Goal: Task Accomplishment & Management: Use online tool/utility

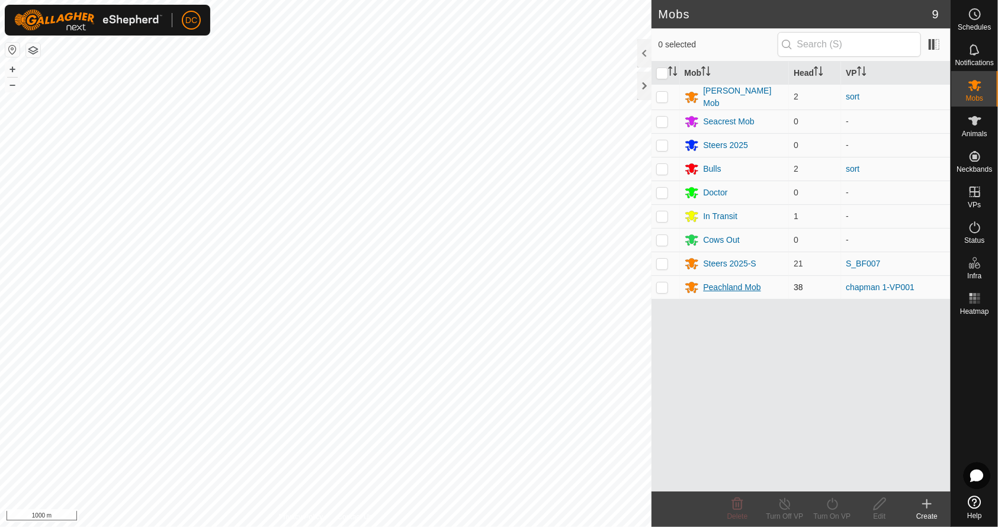
click at [740, 287] on div "Peachland Mob" at bounding box center [731, 287] width 57 height 12
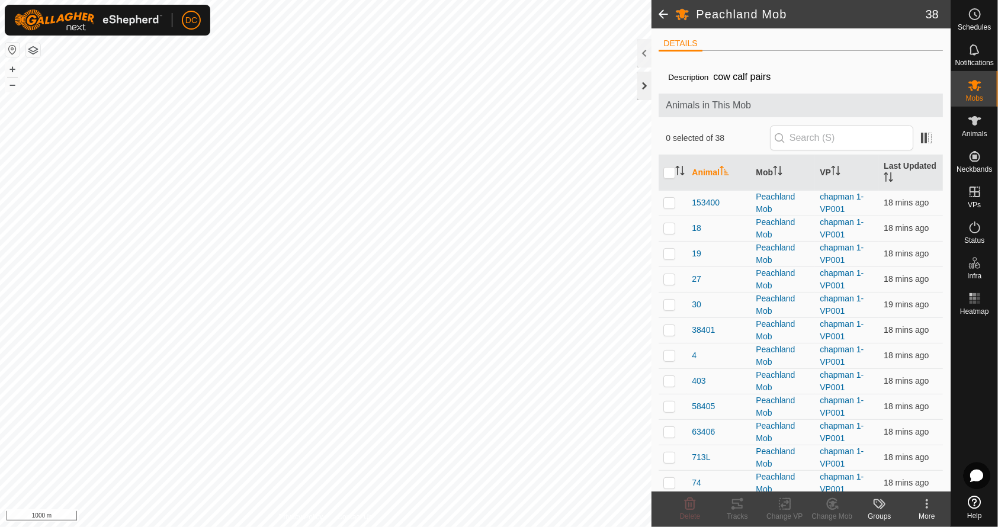
click at [642, 83] on div at bounding box center [644, 86] width 14 height 28
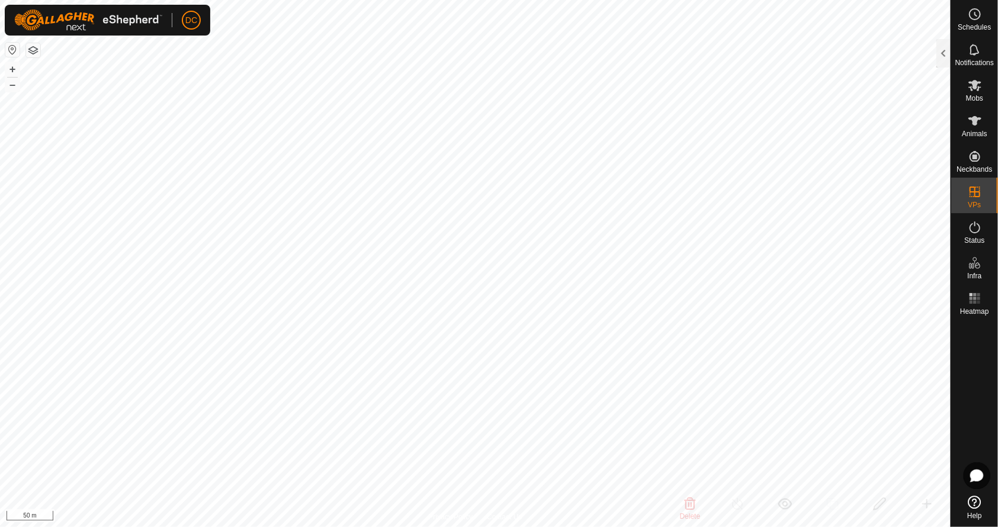
checkbox input "false"
checkbox input "true"
checkbox input "false"
click at [976, 88] on icon at bounding box center [974, 85] width 13 height 11
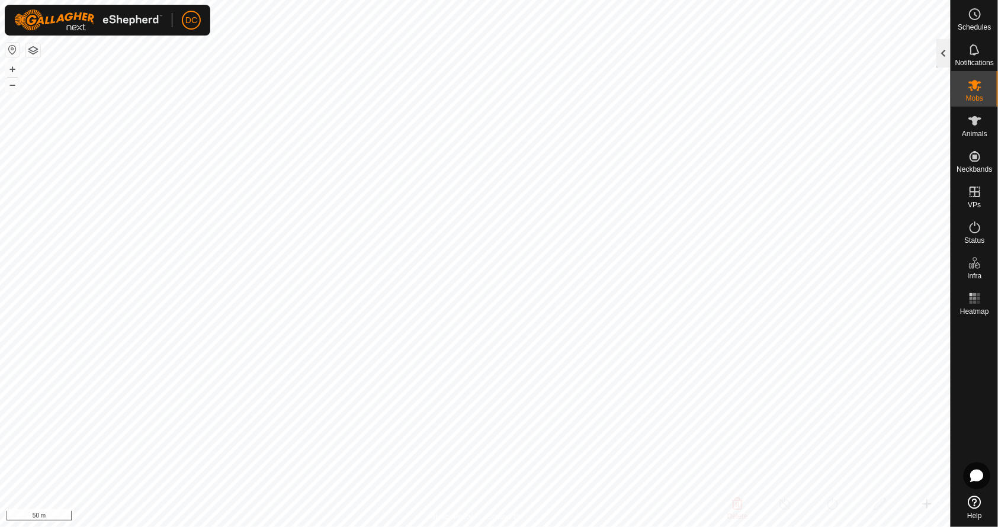
click at [948, 48] on div at bounding box center [943, 53] width 14 height 28
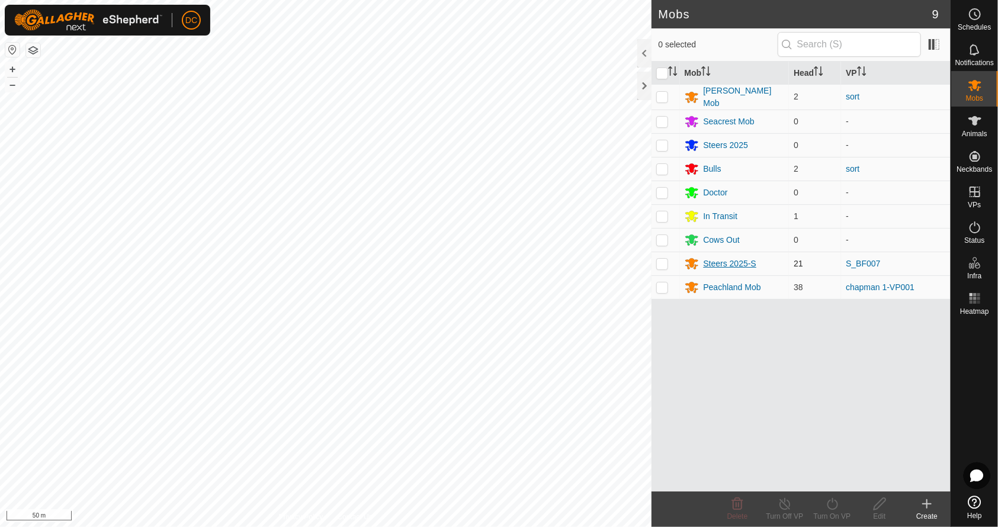
click at [718, 259] on div "Steers 2025-S" at bounding box center [729, 264] width 53 height 12
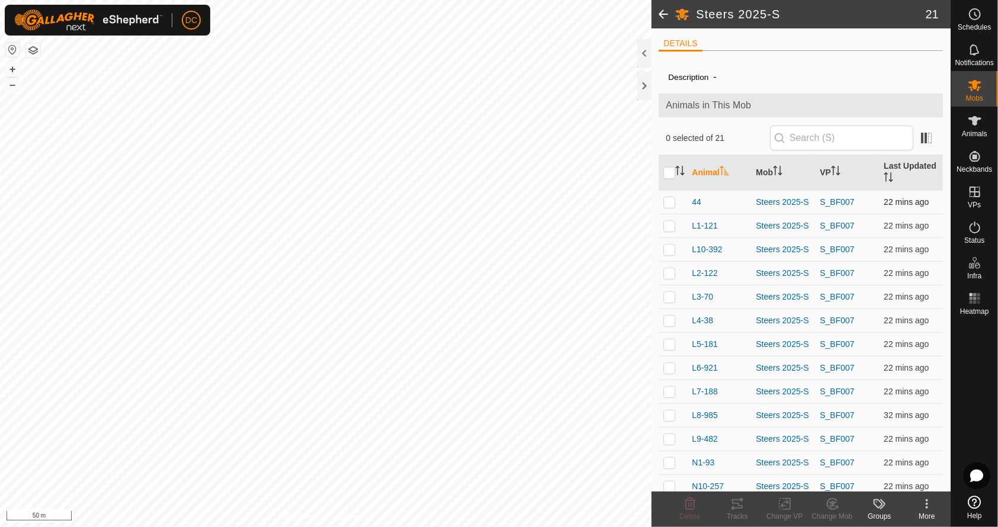
click at [671, 203] on p-checkbox at bounding box center [669, 201] width 12 height 9
checkbox input "true"
click at [675, 225] on td at bounding box center [672, 226] width 28 height 24
checkbox input "true"
click at [669, 253] on p-checkbox at bounding box center [669, 249] width 12 height 9
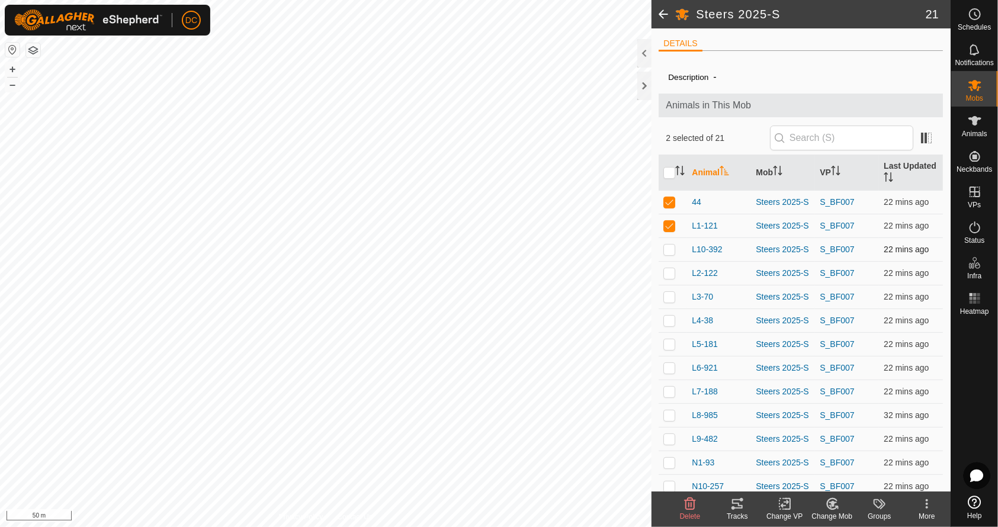
checkbox input "true"
click at [668, 278] on p-checkbox at bounding box center [669, 272] width 12 height 9
checkbox input "true"
click at [666, 301] on p-checkbox at bounding box center [669, 296] width 12 height 9
checkbox input "true"
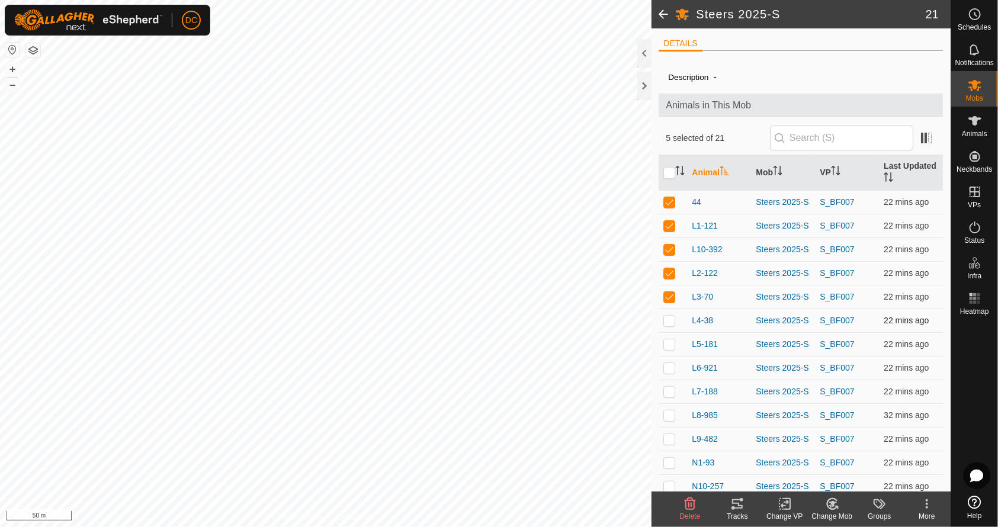
click at [668, 321] on td at bounding box center [672, 320] width 28 height 24
checkbox input "true"
click at [669, 349] on p-checkbox at bounding box center [669, 343] width 12 height 9
checkbox input "true"
click at [673, 372] on p-checkbox at bounding box center [669, 367] width 12 height 9
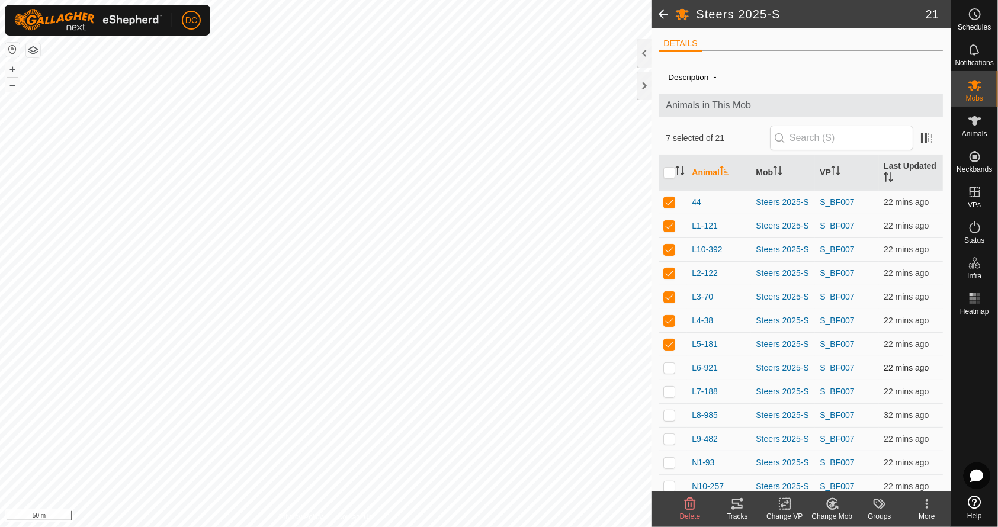
checkbox input "true"
click at [672, 396] on td at bounding box center [672, 392] width 28 height 24
checkbox input "true"
click at [669, 420] on p-checkbox at bounding box center [669, 414] width 12 height 9
checkbox input "true"
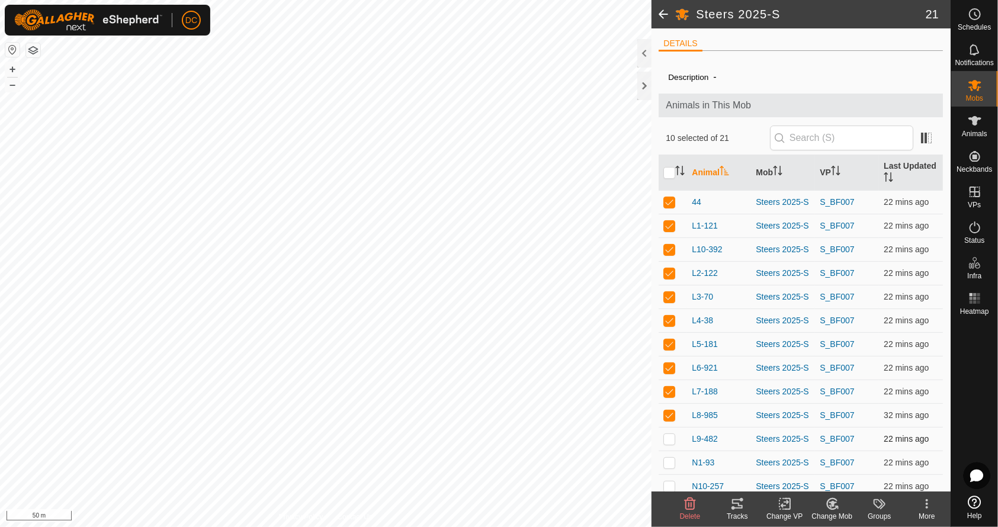
click at [667, 443] on p-checkbox at bounding box center [669, 438] width 12 height 9
click at [673, 446] on td at bounding box center [672, 439] width 28 height 24
checkbox input "false"
click at [738, 509] on icon at bounding box center [737, 504] width 14 height 14
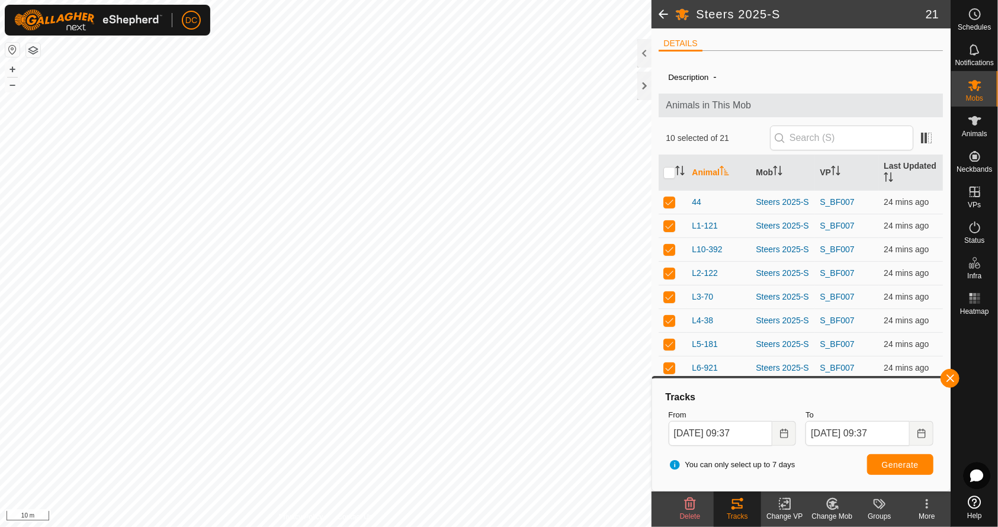
click at [989, 296] on div "Heatmap" at bounding box center [974, 302] width 47 height 36
click at [980, 303] on icon at bounding box center [974, 298] width 14 height 14
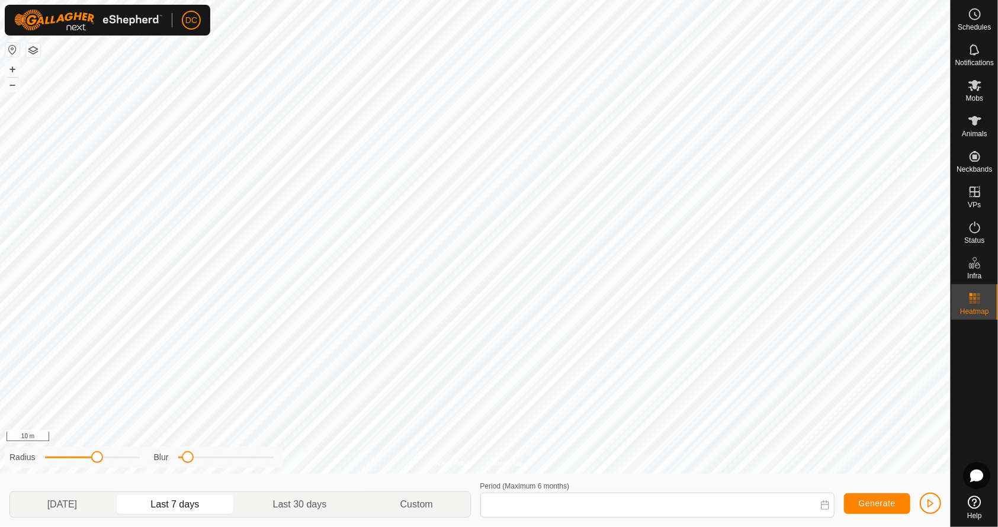
type input "[DATE] - [DATE]"
click at [971, 17] on icon at bounding box center [974, 14] width 14 height 14
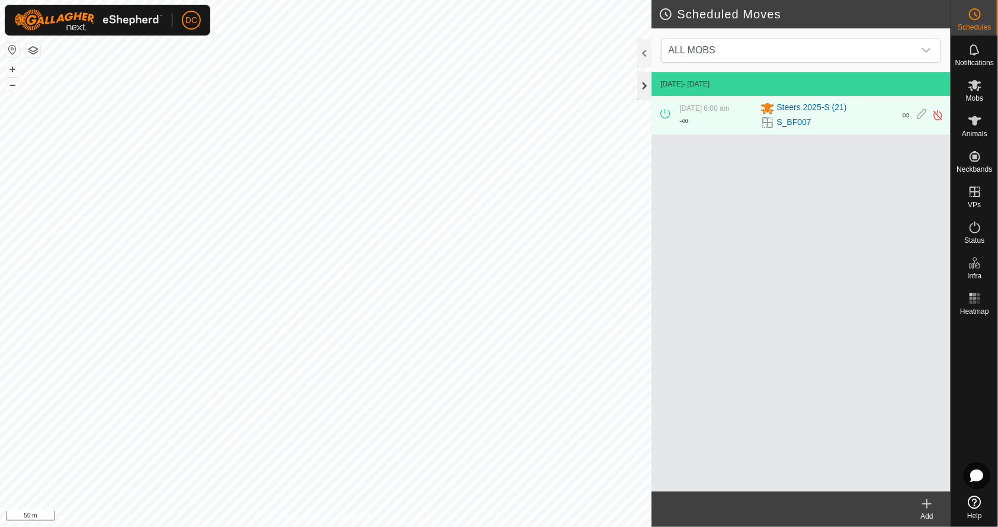
click at [645, 78] on div at bounding box center [644, 86] width 14 height 28
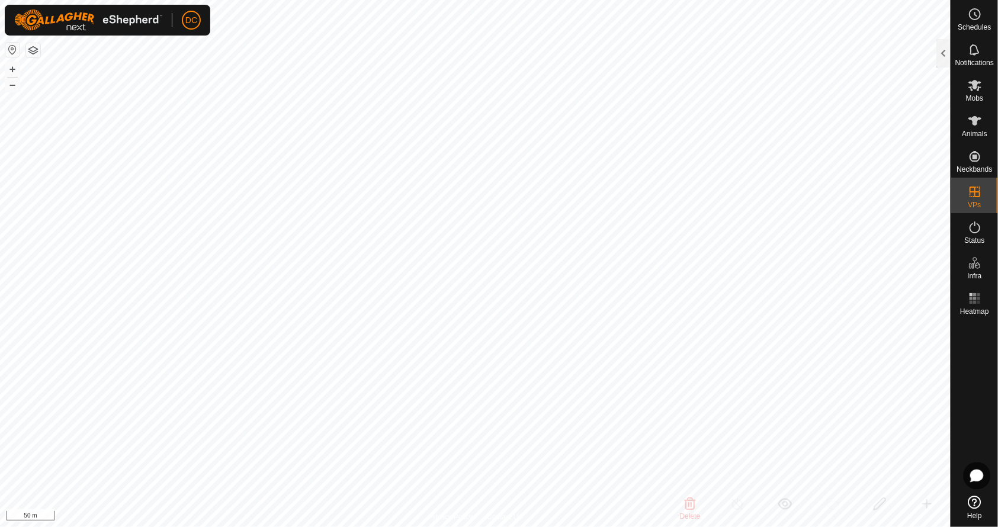
checkbox input "false"
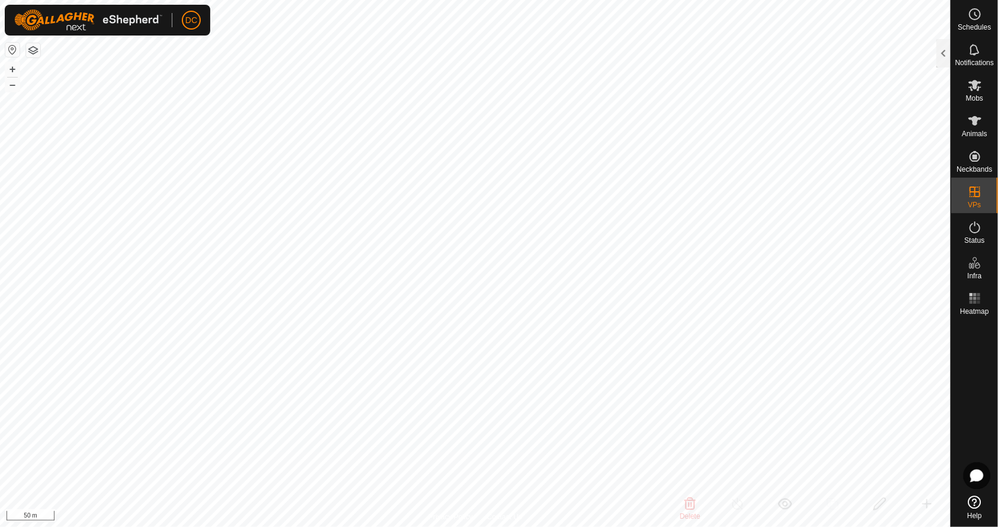
checkbox input "false"
checkbox input "true"
checkbox input "false"
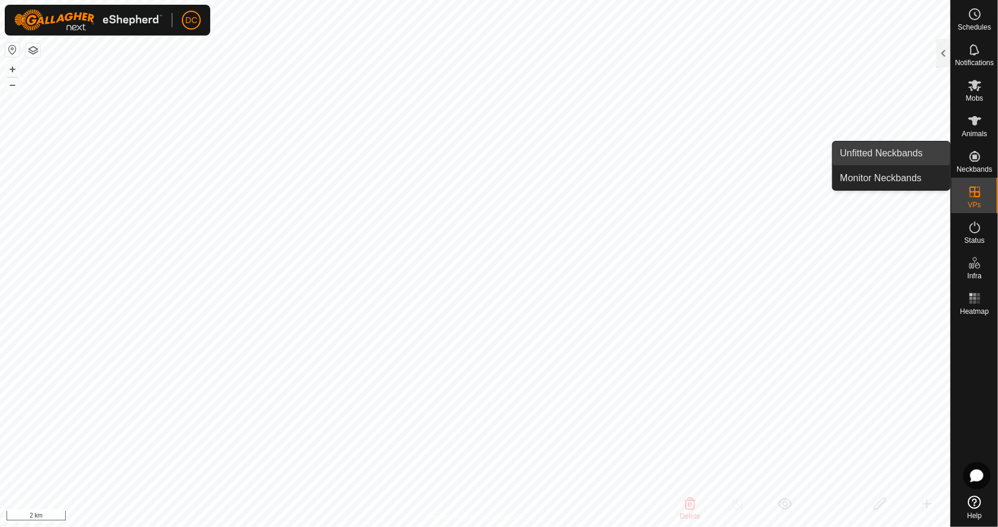
click at [883, 150] on link "Unfitted Neckbands" at bounding box center [890, 154] width 117 height 24
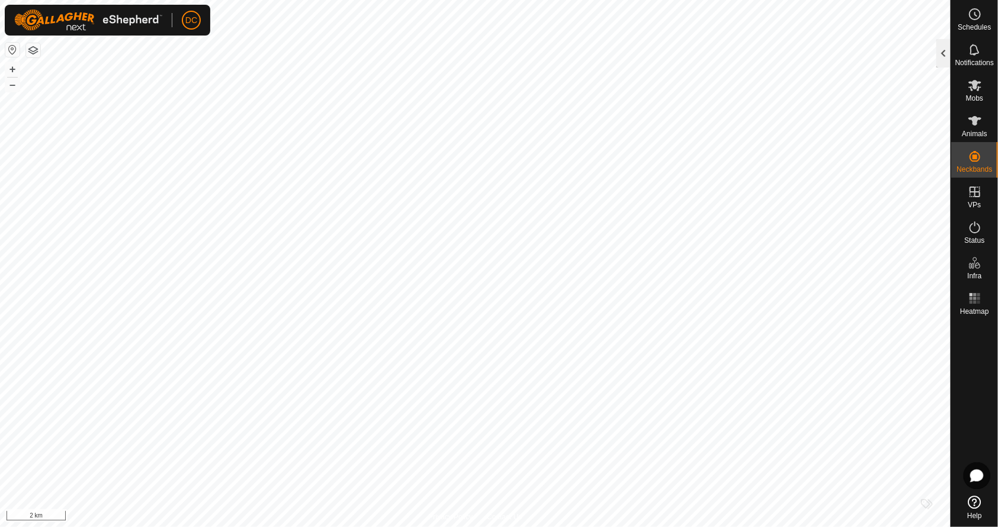
click at [944, 52] on div at bounding box center [943, 53] width 14 height 28
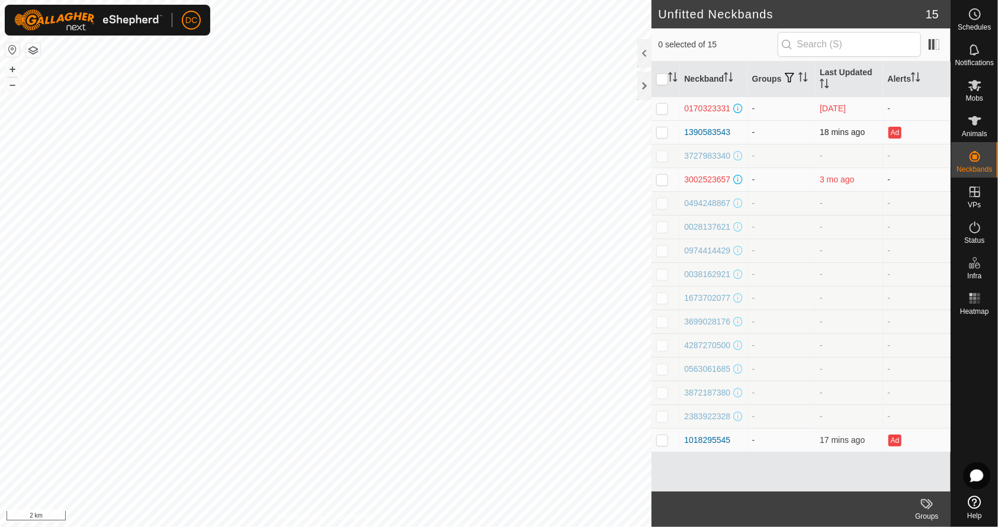
click at [660, 133] on p-checkbox at bounding box center [662, 131] width 12 height 9
checkbox input "true"
click at [711, 129] on div "1390583543" at bounding box center [707, 132] width 46 height 12
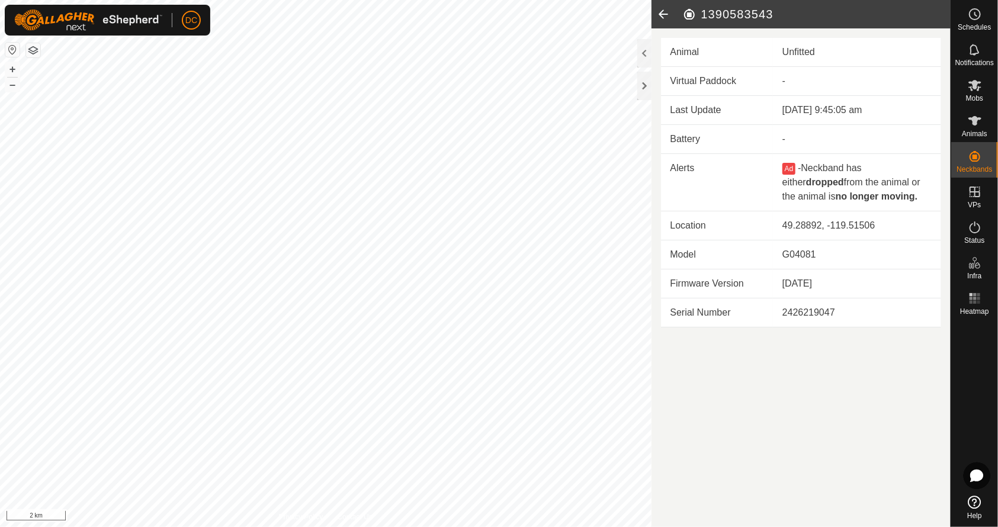
click at [661, 12] on icon at bounding box center [663, 14] width 24 height 28
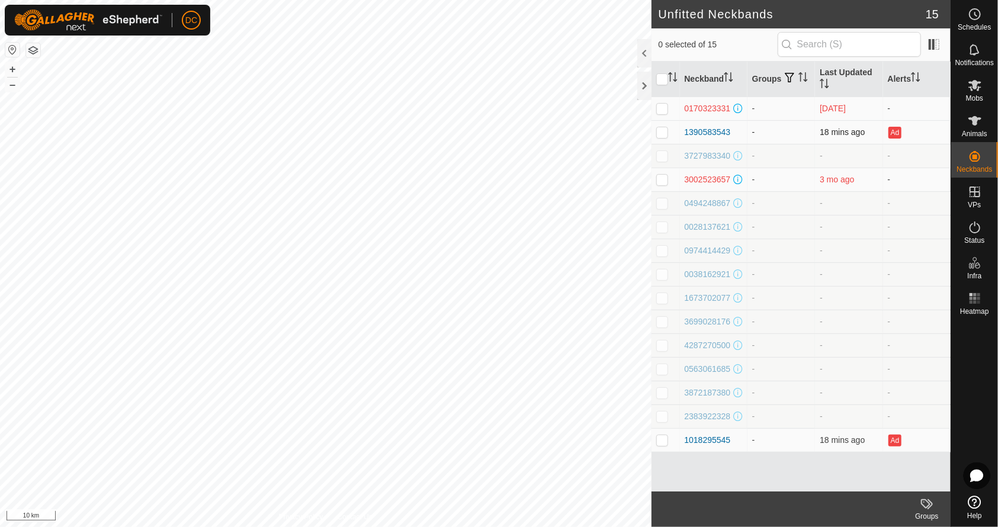
click at [658, 130] on p-checkbox at bounding box center [662, 131] width 12 height 9
checkbox input "true"
click at [661, 436] on p-checkbox at bounding box center [662, 439] width 12 height 9
checkbox input "true"
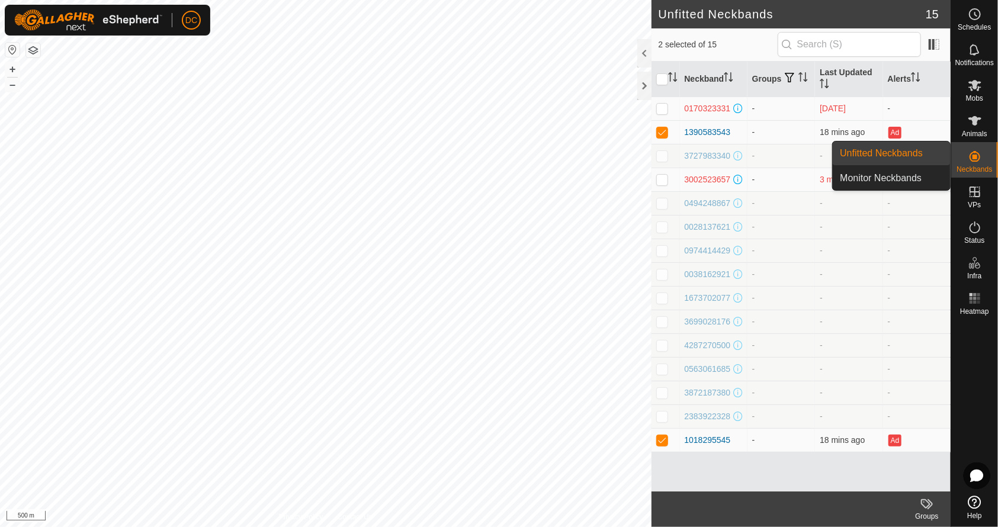
click at [975, 156] on icon at bounding box center [974, 156] width 11 height 11
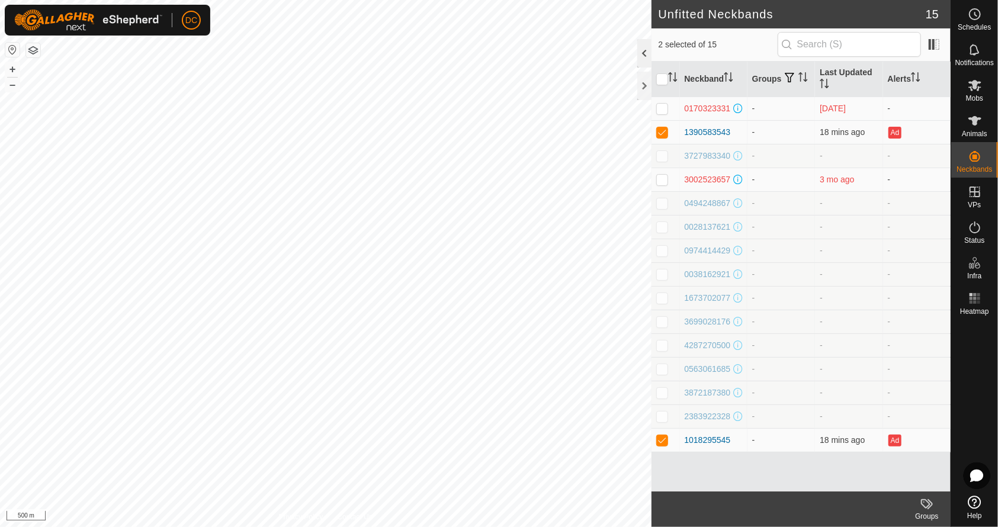
click at [644, 54] on div at bounding box center [644, 53] width 14 height 28
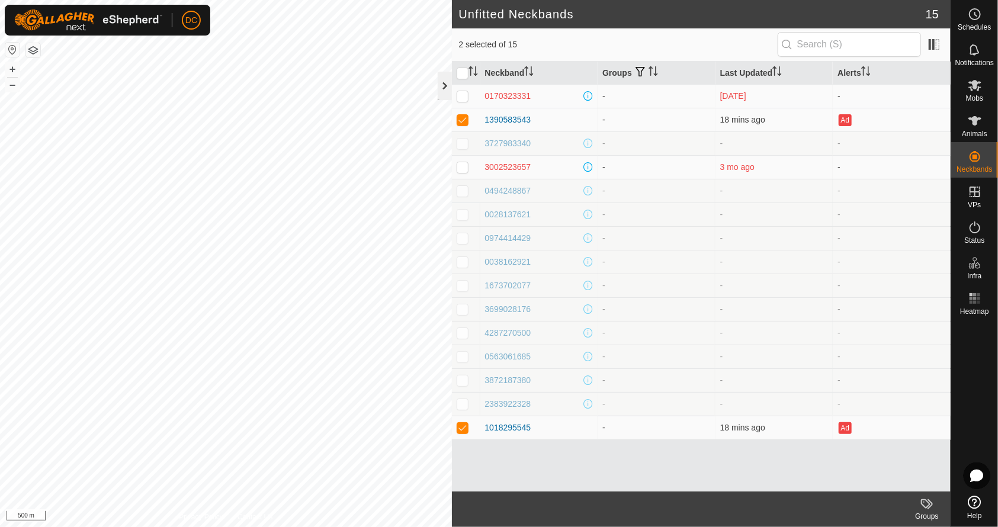
click at [446, 83] on div at bounding box center [445, 86] width 14 height 28
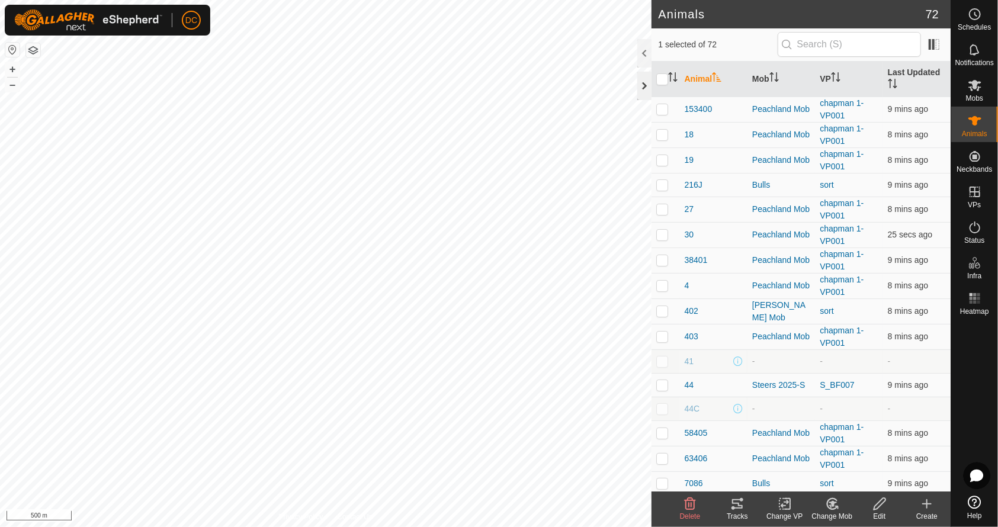
checkbox input "false"
checkbox input "true"
click at [665, 106] on p-checkbox at bounding box center [662, 108] width 12 height 9
checkbox input "true"
click at [661, 134] on p-checkbox at bounding box center [662, 134] width 12 height 9
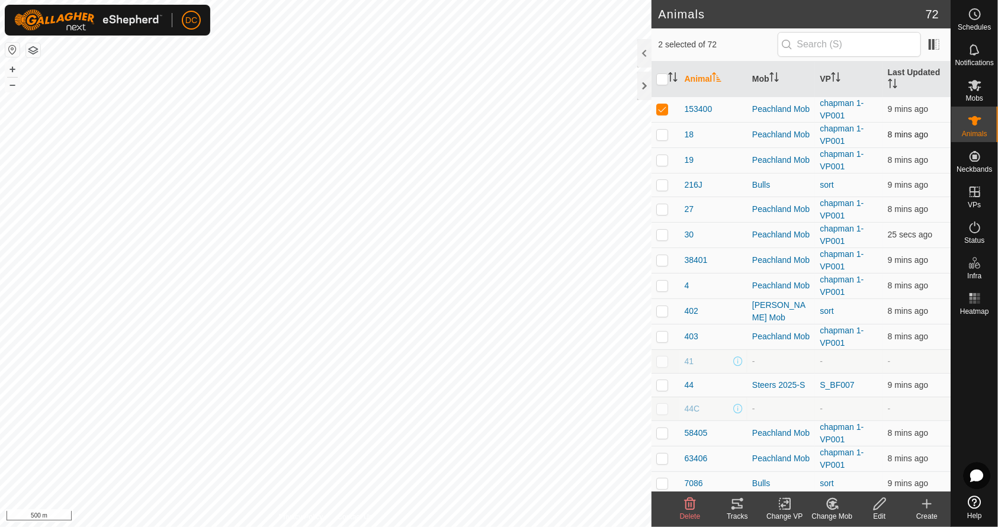
checkbox input "true"
click at [663, 157] on p-checkbox at bounding box center [662, 159] width 12 height 9
checkbox input "true"
click at [661, 180] on p-checkbox at bounding box center [662, 184] width 12 height 9
checkbox input "true"
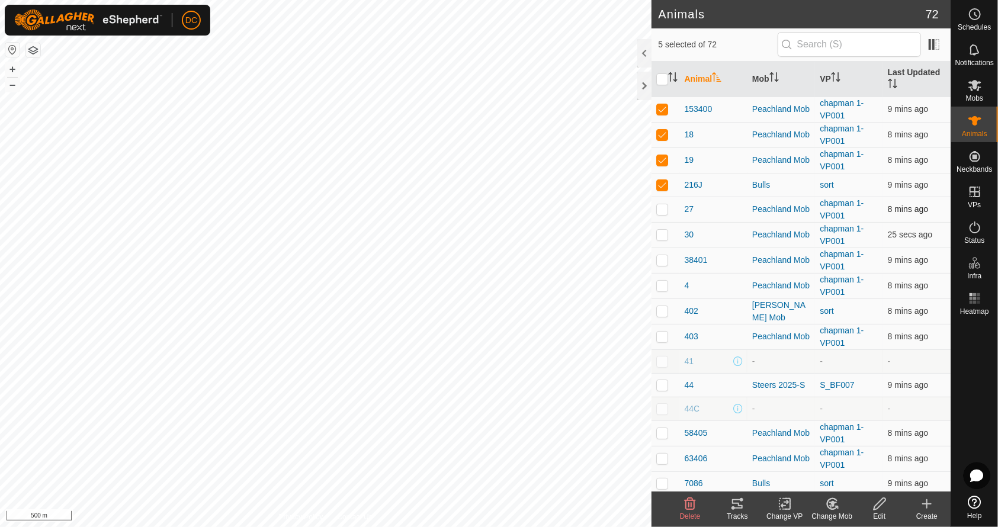
click at [661, 206] on p-checkbox at bounding box center [662, 208] width 12 height 9
checkbox input "true"
click at [658, 230] on p-checkbox at bounding box center [662, 234] width 12 height 9
checkbox input "true"
click at [661, 255] on p-checkbox at bounding box center [662, 259] width 12 height 9
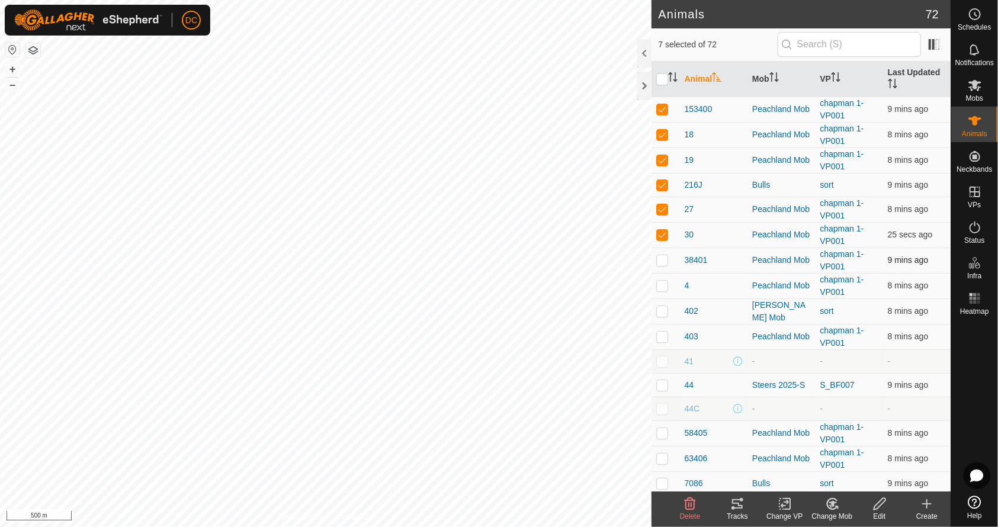
checkbox input "true"
click at [661, 276] on td at bounding box center [665, 285] width 28 height 25
checkbox input "true"
click at [661, 306] on p-checkbox at bounding box center [662, 310] width 12 height 9
checkbox input "true"
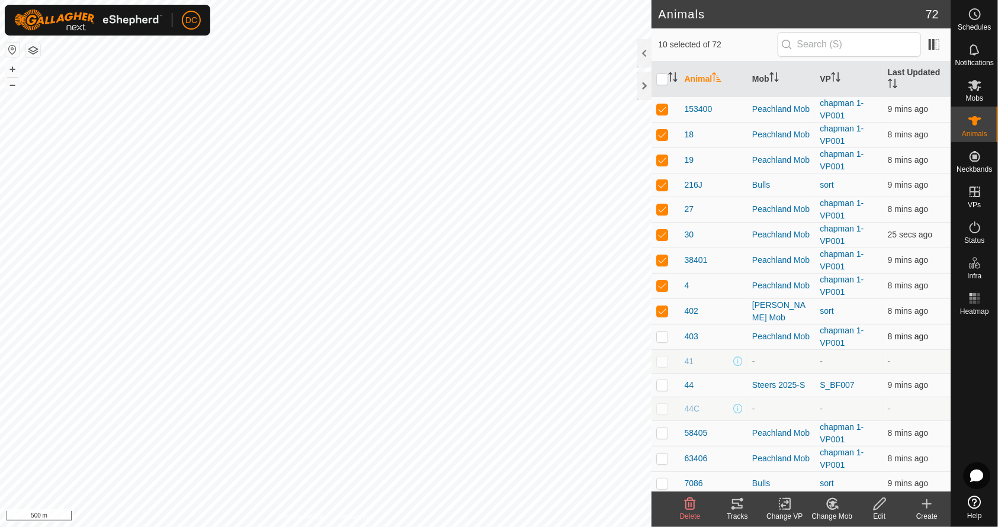
click at [662, 332] on p-checkbox at bounding box center [662, 336] width 12 height 9
click at [661, 332] on p-checkbox at bounding box center [662, 336] width 12 height 9
checkbox input "false"
click at [736, 500] on icon at bounding box center [737, 503] width 11 height 9
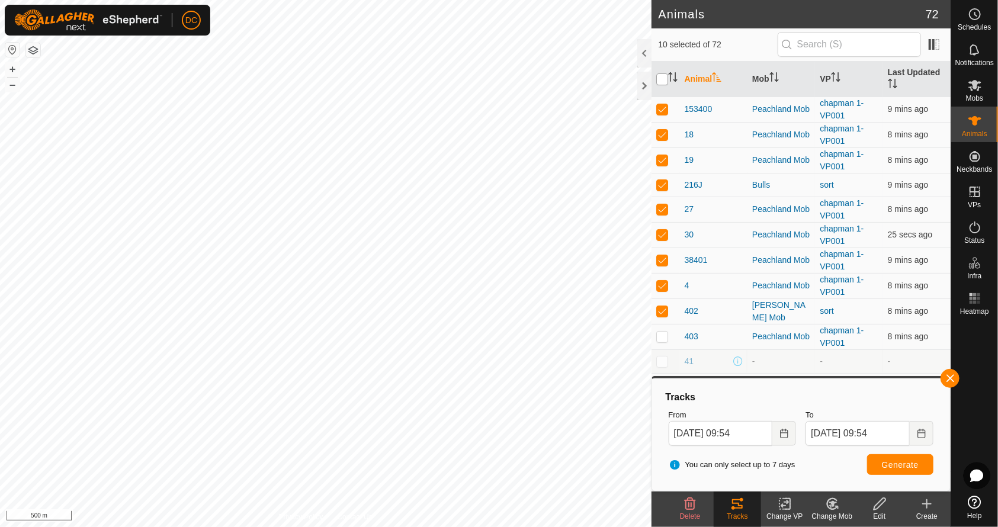
click at [658, 78] on input "checkbox" at bounding box center [662, 79] width 12 height 12
checkbox input "true"
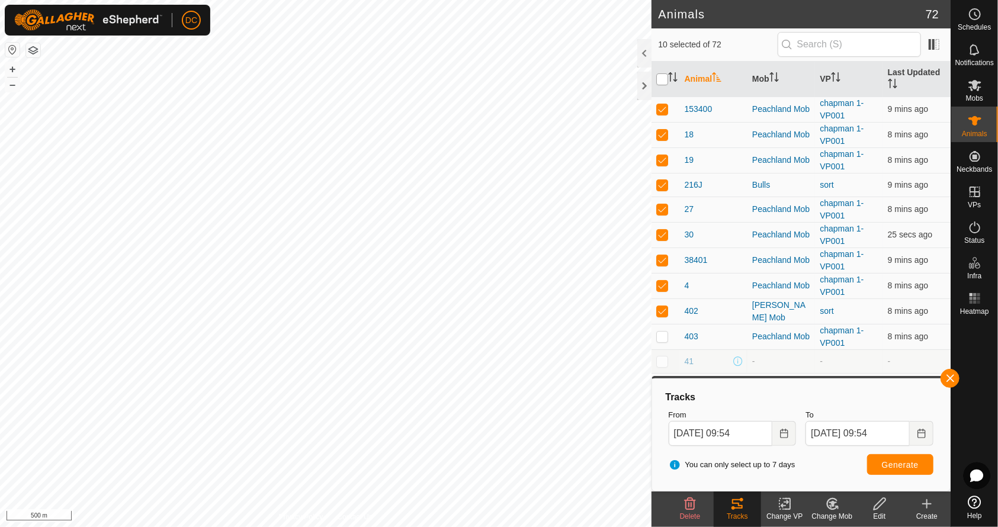
checkbox input "true"
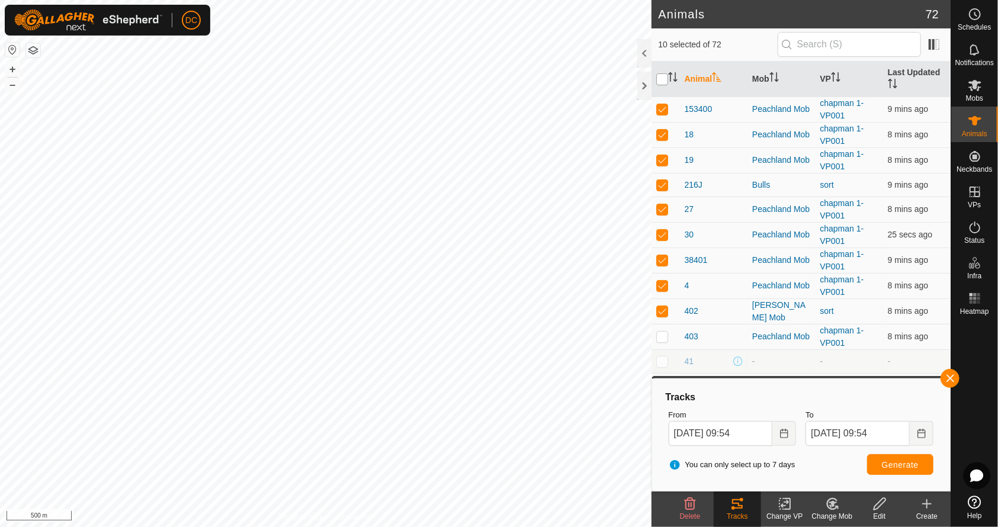
checkbox input "true"
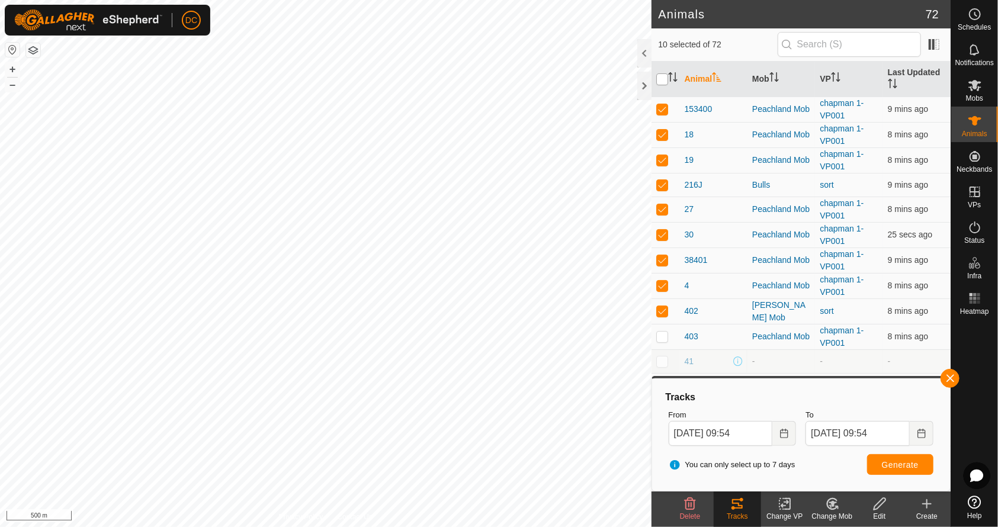
checkbox input "true"
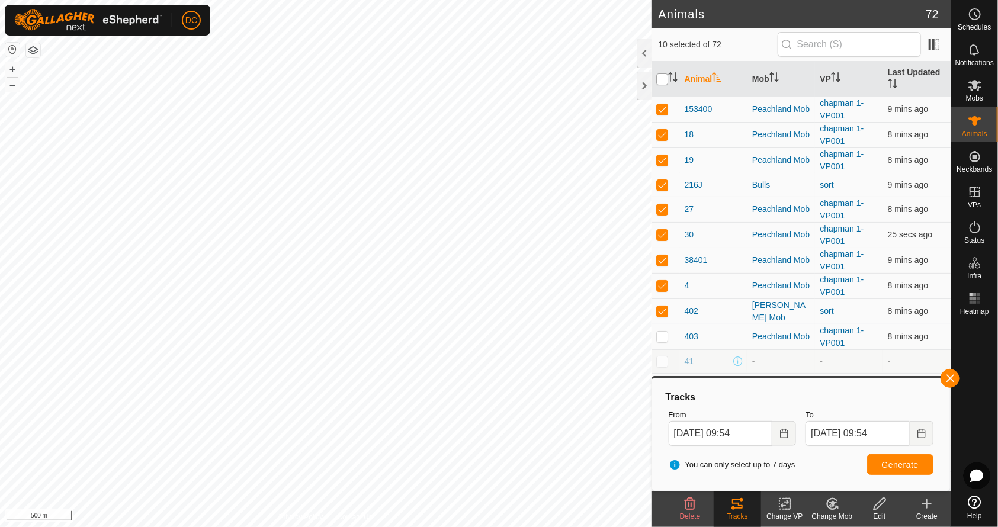
checkbox input "true"
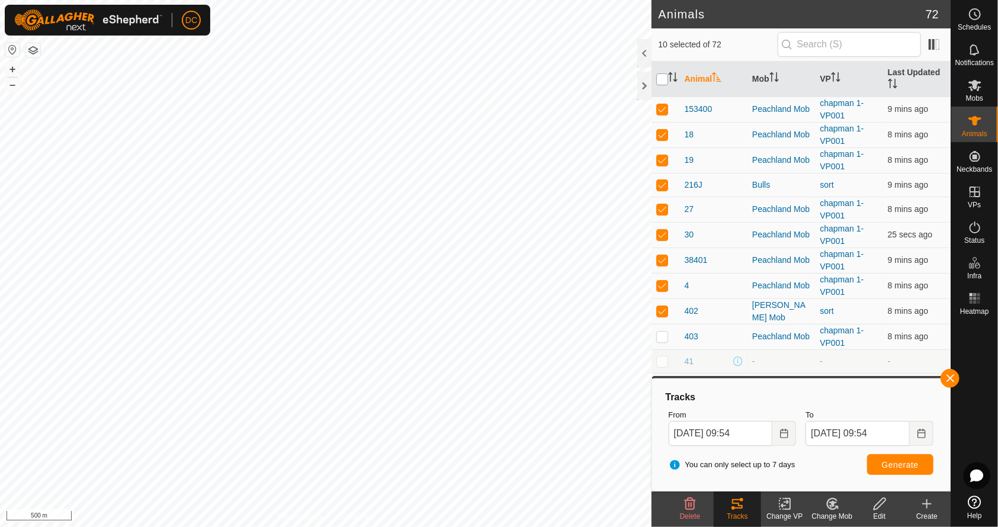
checkbox input "true"
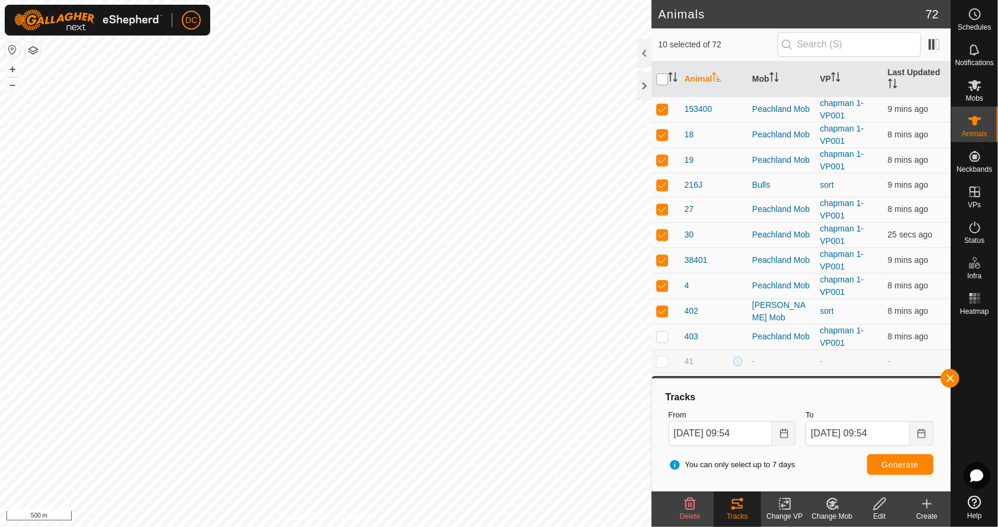
checkbox input "true"
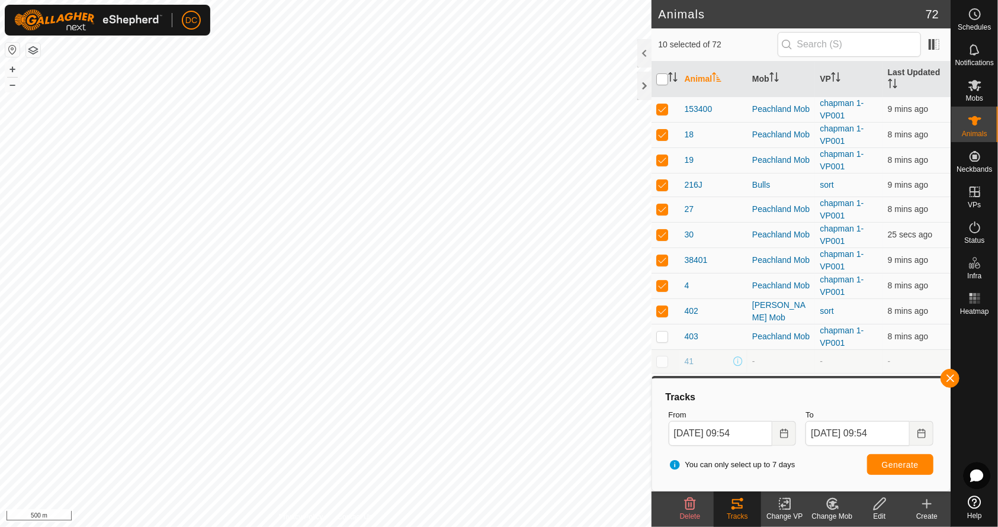
checkbox input "true"
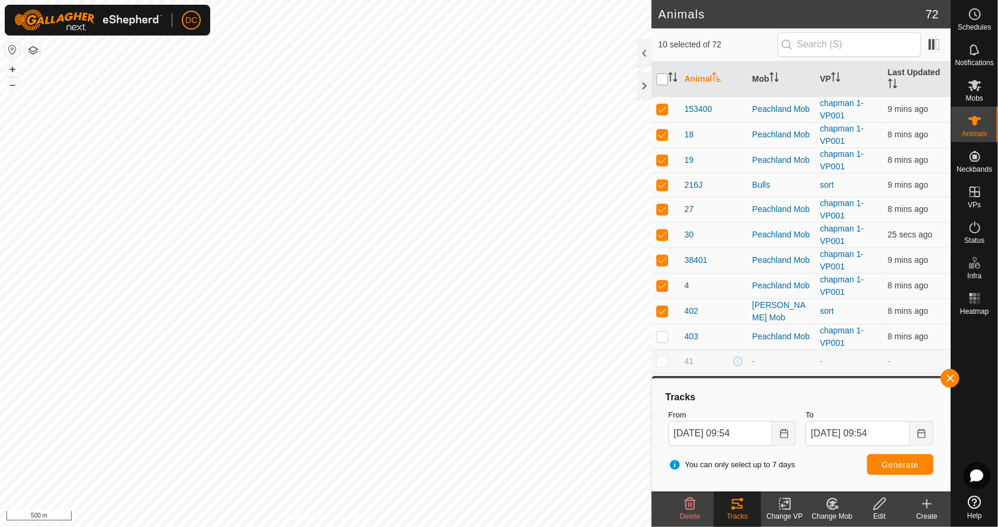
checkbox input "true"
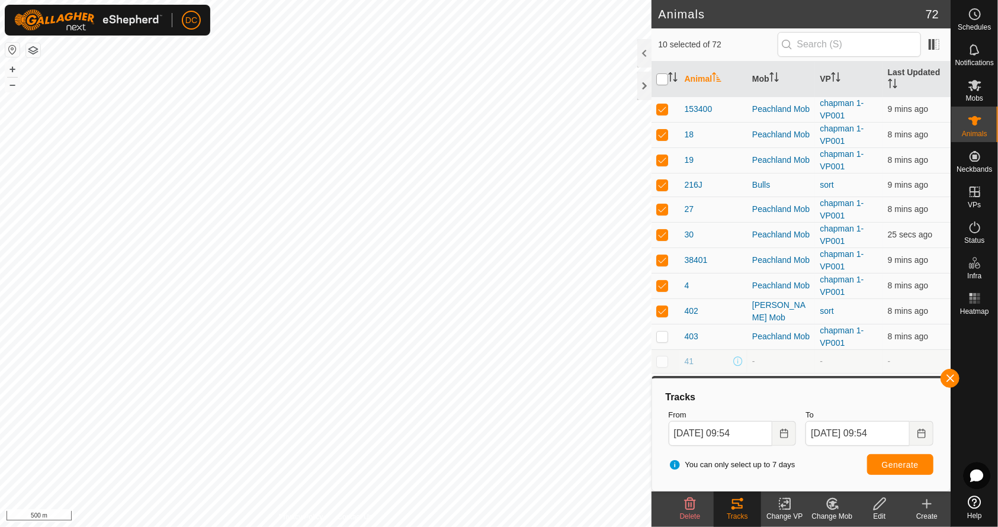
checkbox input "true"
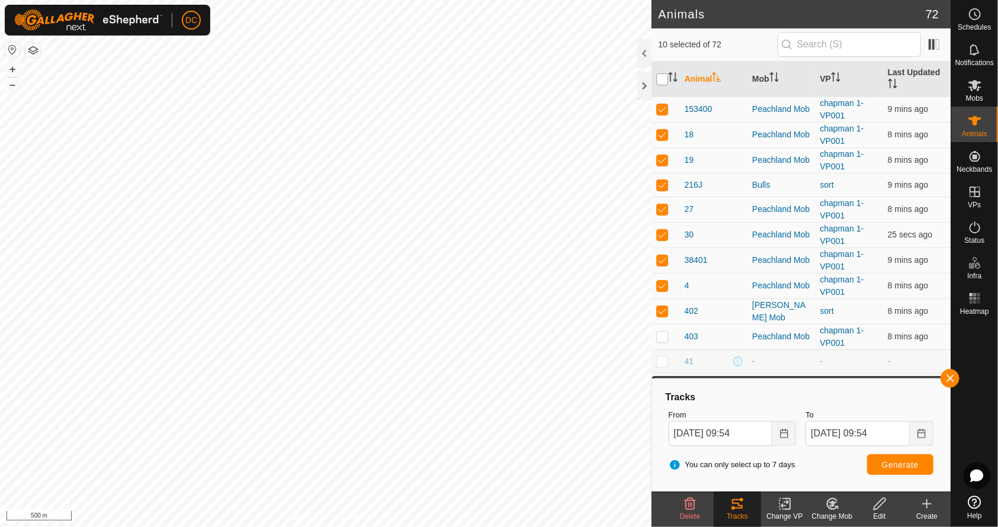
checkbox input "true"
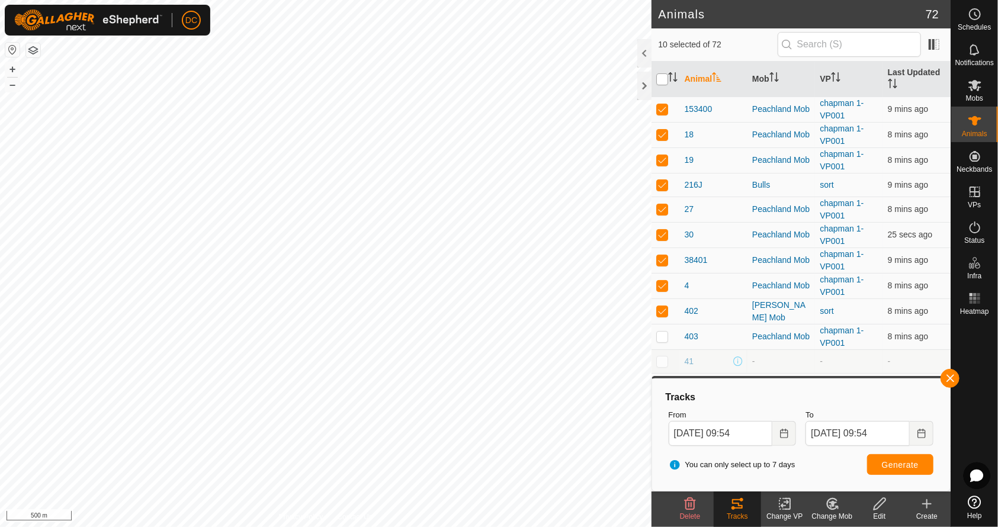
checkbox input "true"
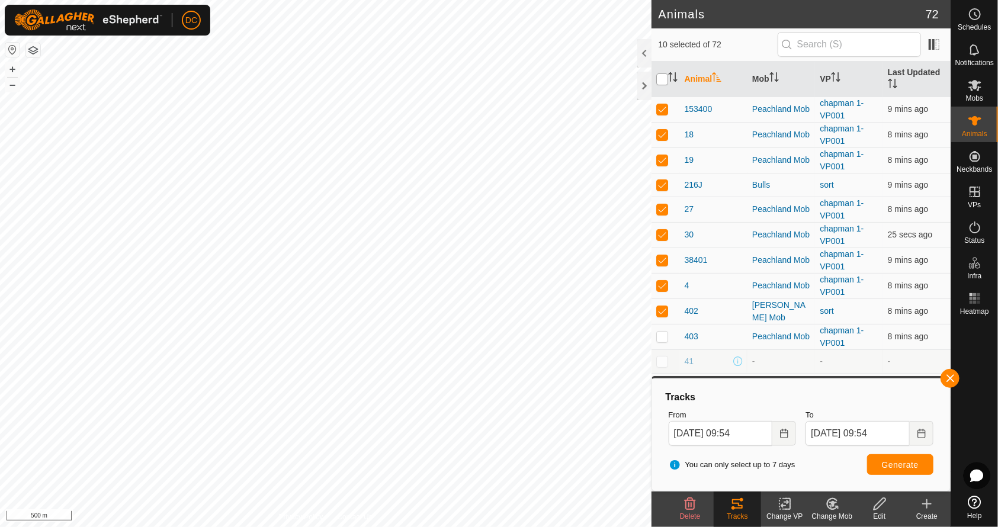
checkbox input "true"
click at [658, 78] on input "checkbox" at bounding box center [662, 79] width 12 height 12
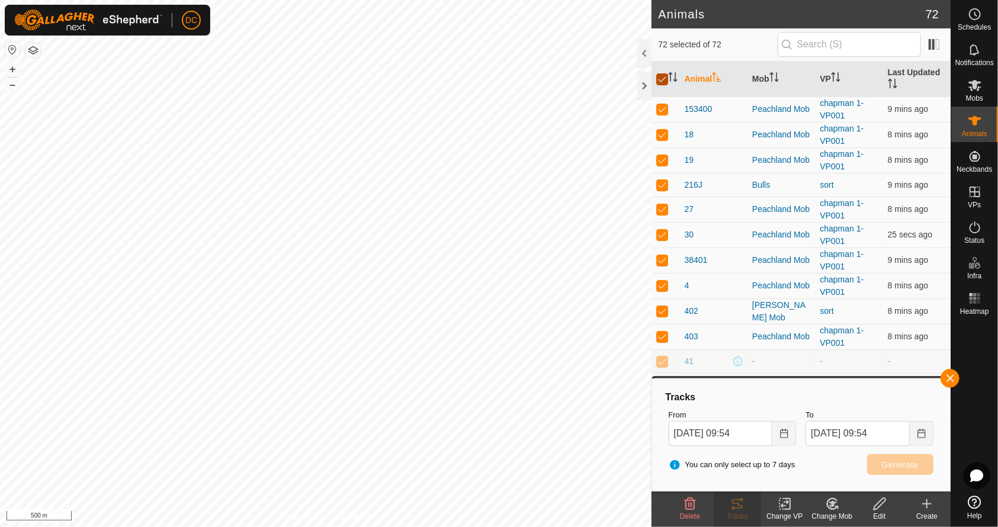
checkbox input "false"
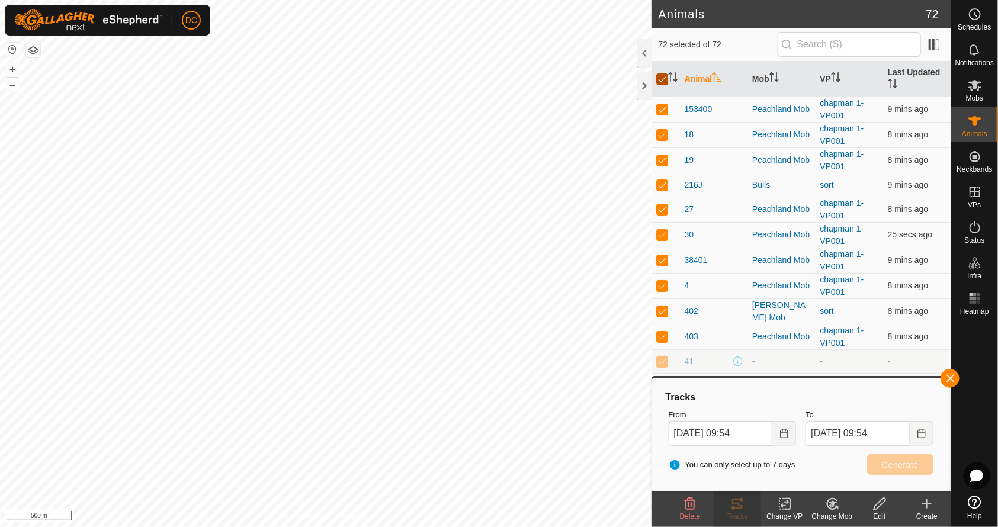
checkbox input "false"
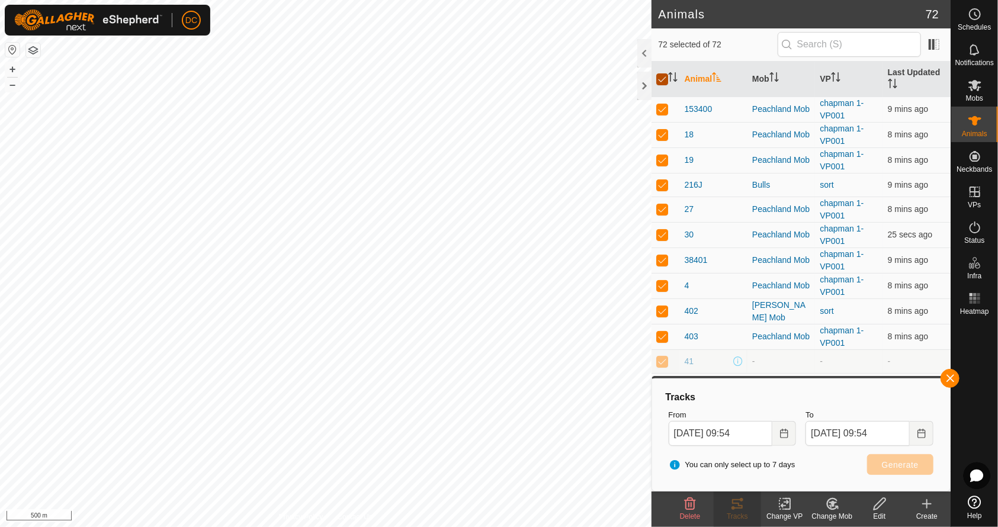
checkbox input "false"
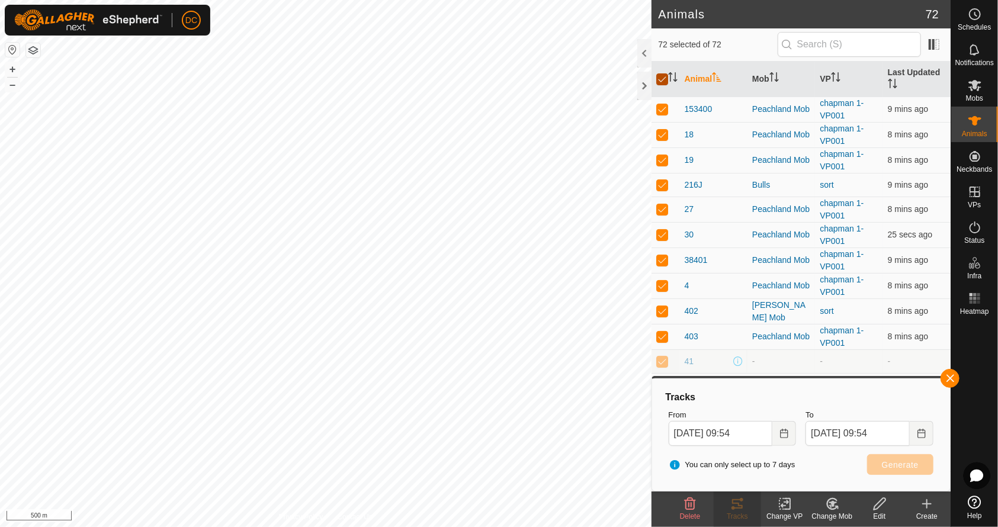
checkbox input "false"
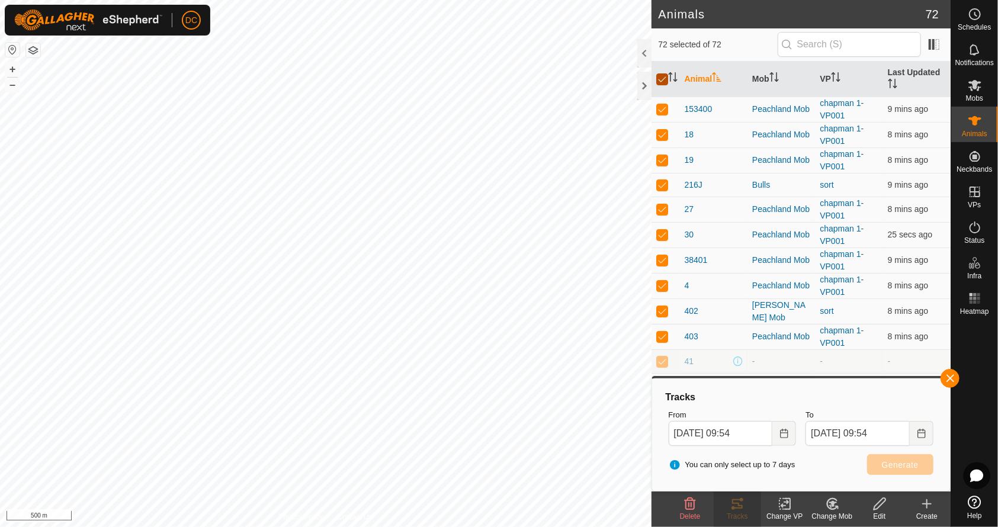
checkbox input "false"
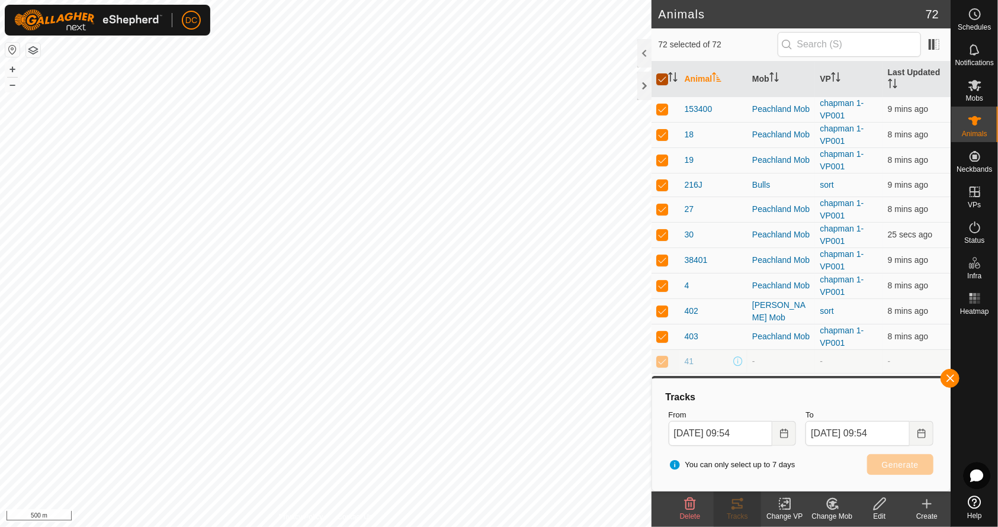
checkbox input "false"
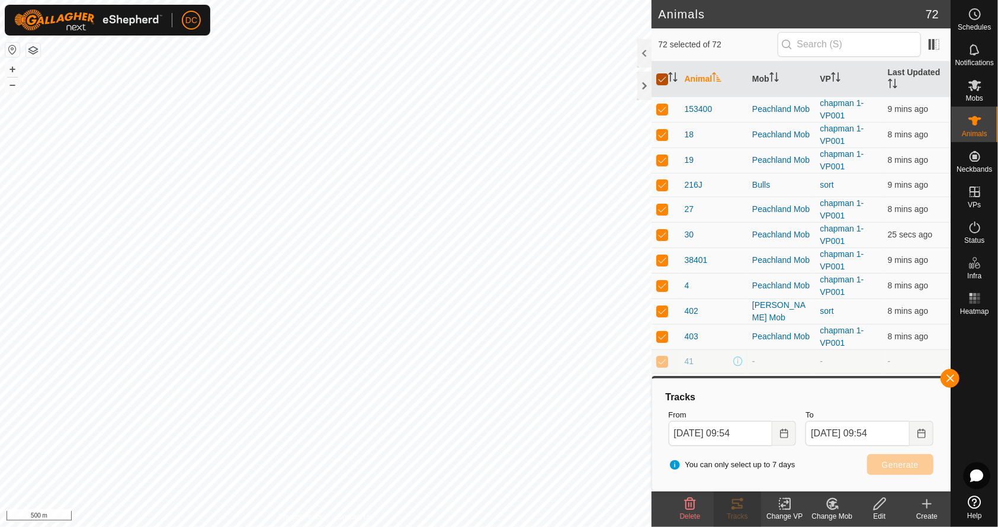
checkbox input "false"
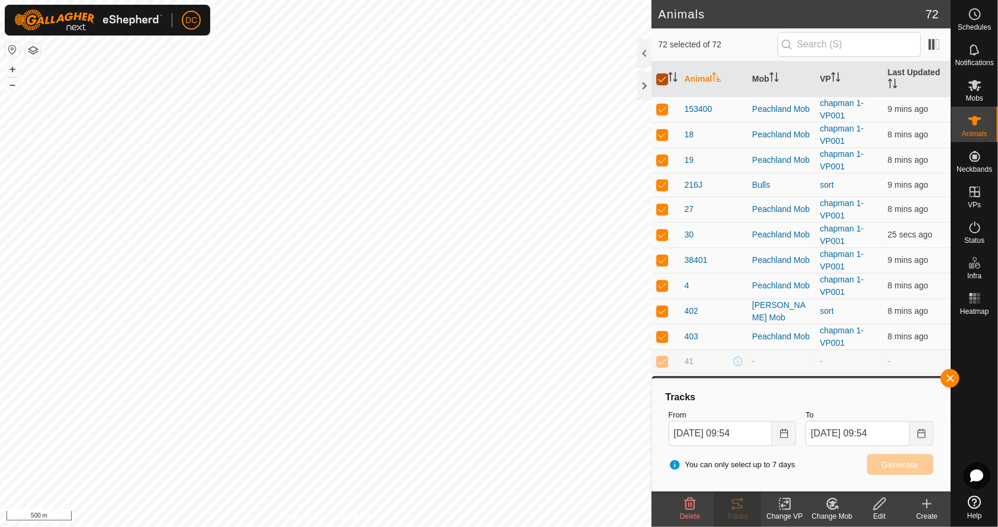
checkbox input "false"
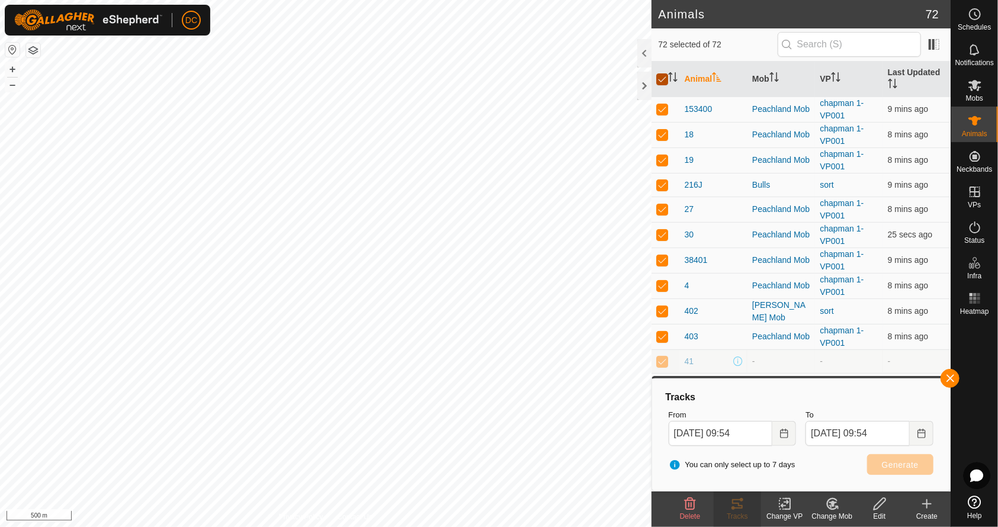
checkbox input "false"
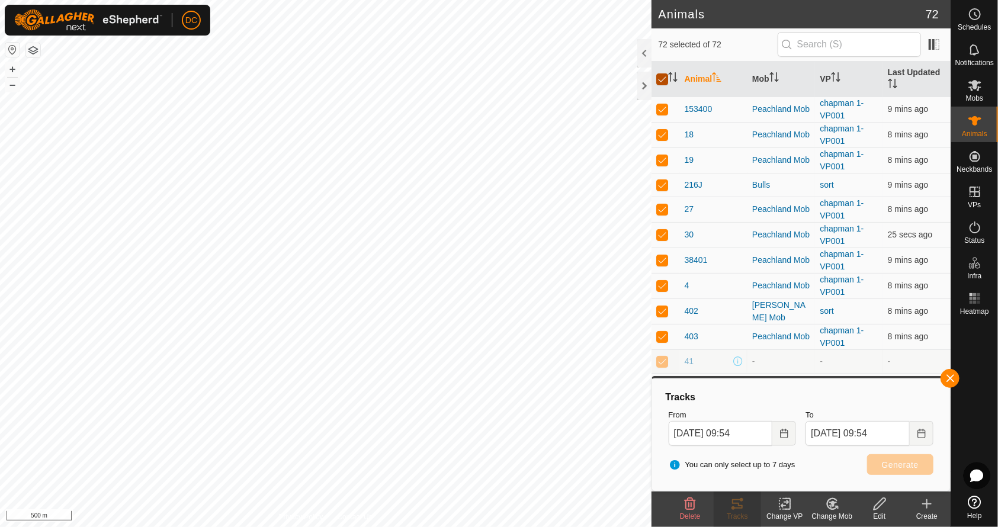
checkbox input "false"
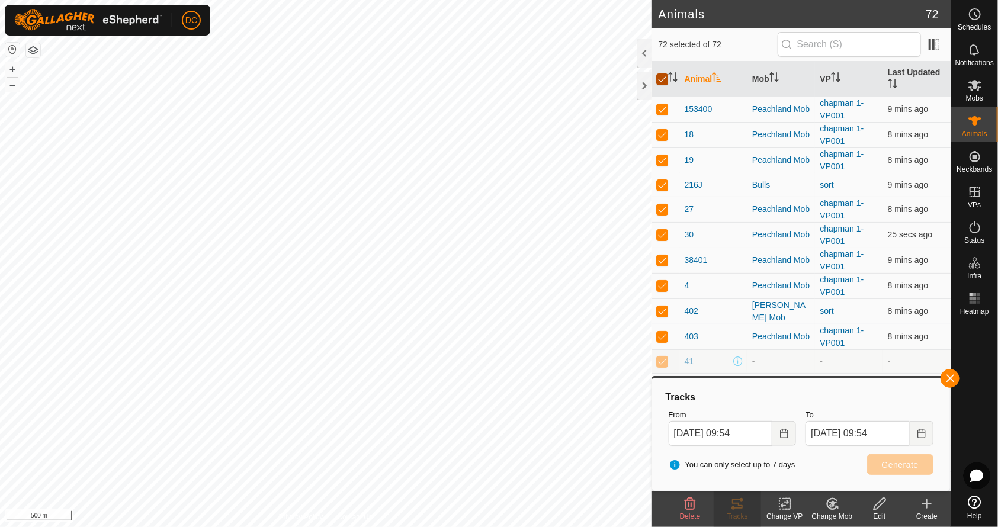
checkbox input "false"
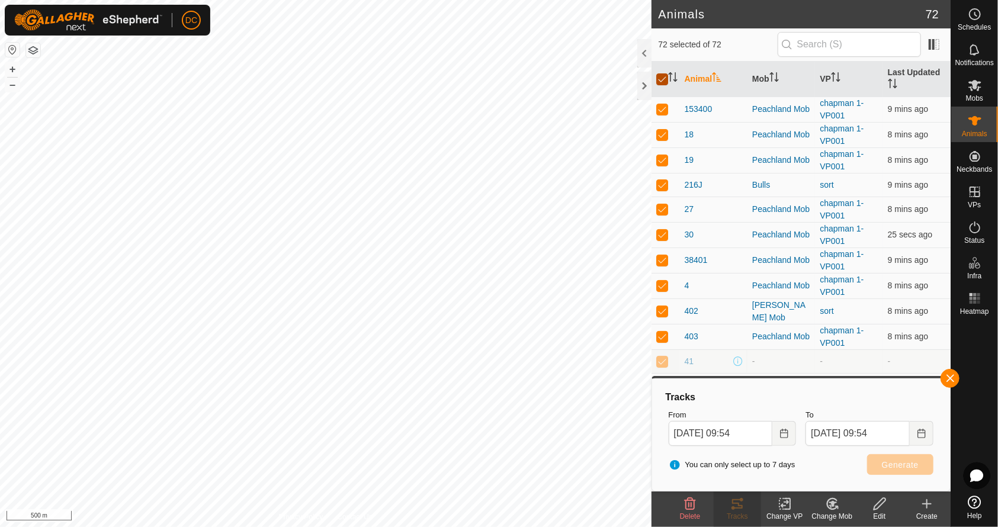
checkbox input "false"
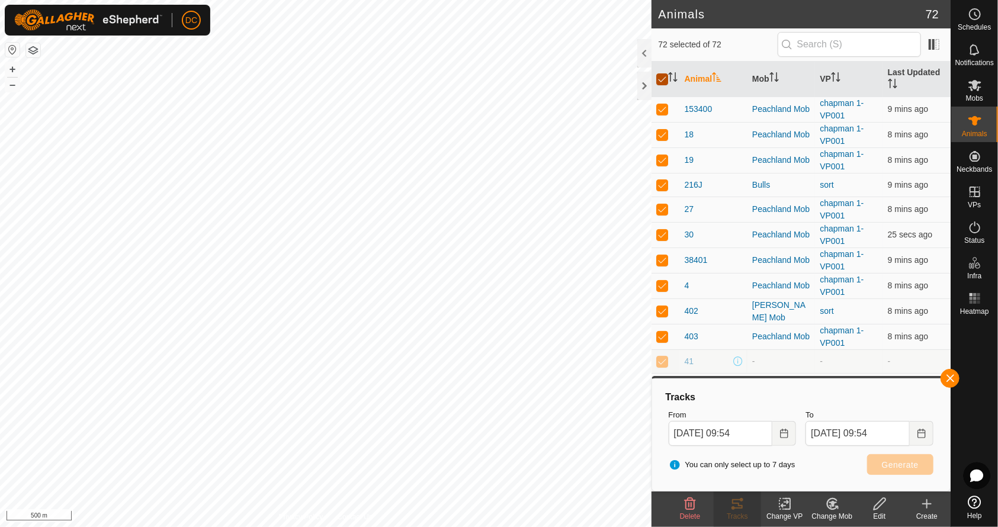
checkbox input "false"
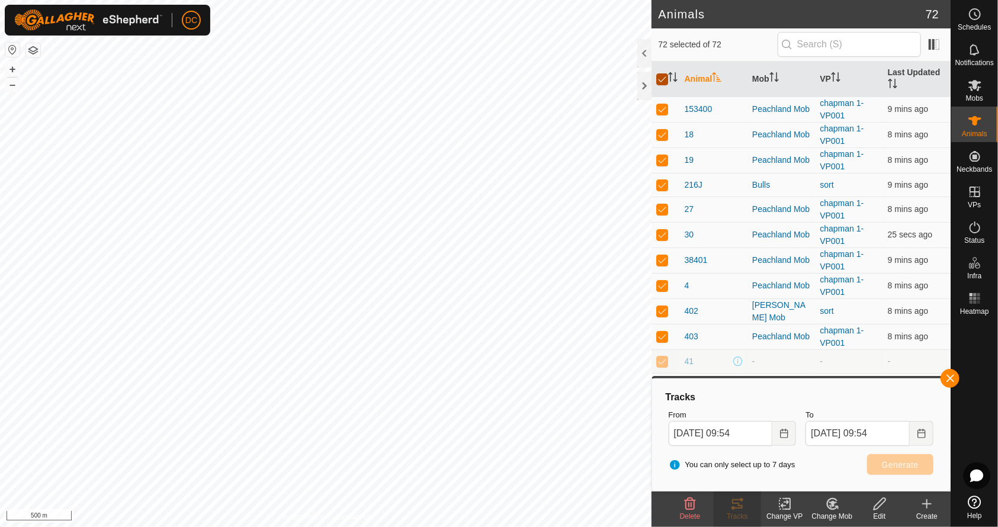
checkbox input "false"
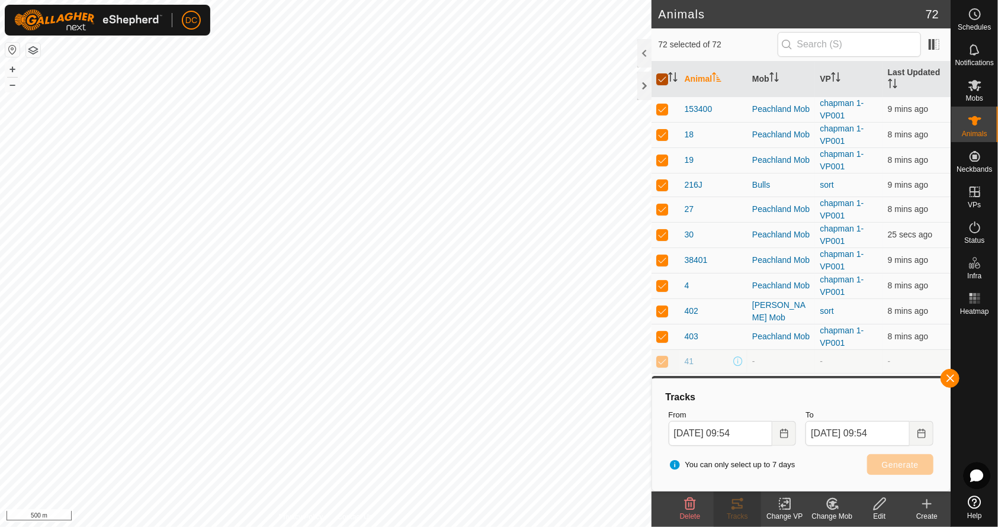
checkbox input "false"
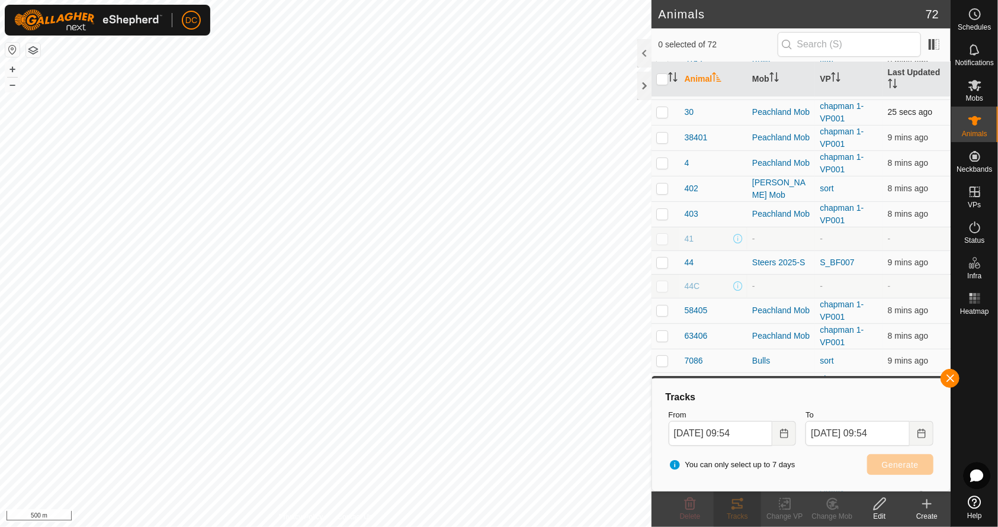
scroll to position [136, 0]
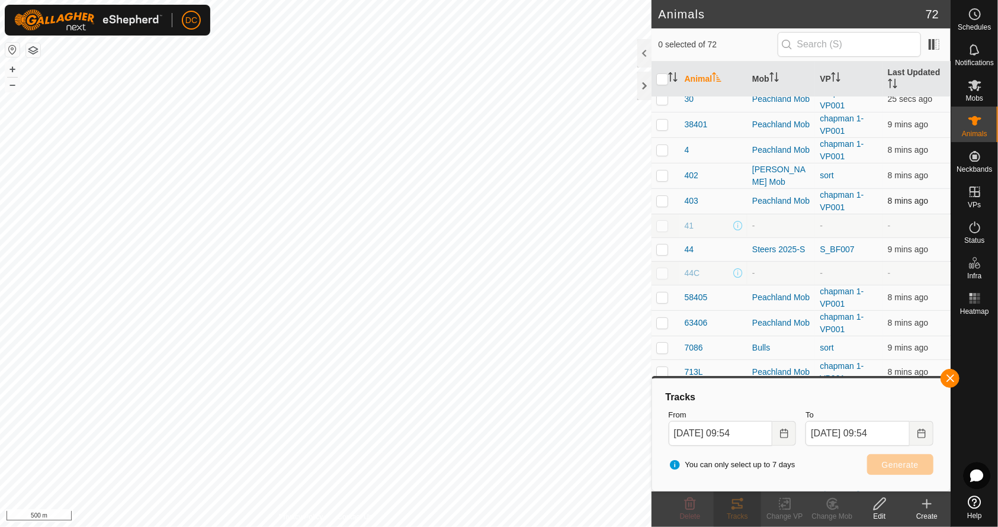
click at [666, 197] on p-checkbox at bounding box center [662, 200] width 12 height 9
checkbox input "true"
click at [662, 250] on td at bounding box center [665, 249] width 28 height 24
checkbox input "true"
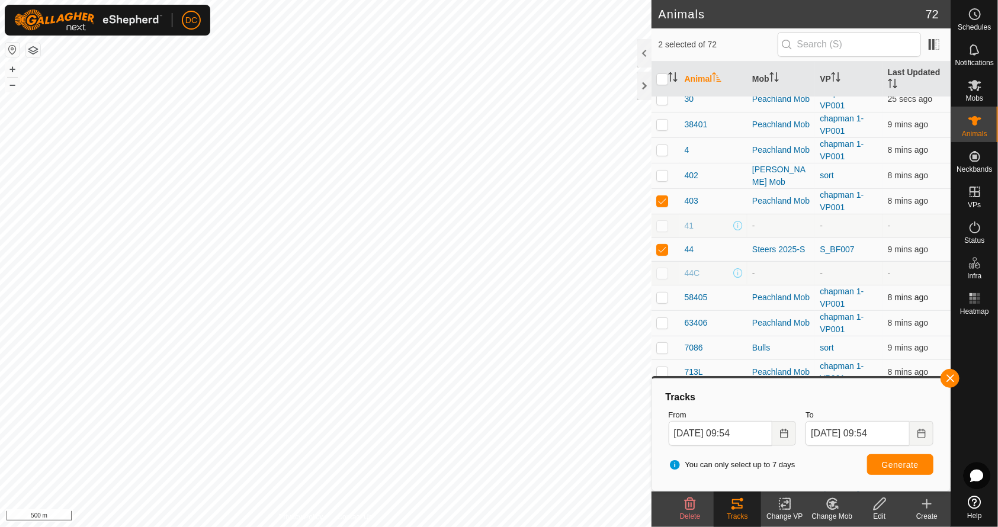
click at [658, 292] on p-checkbox at bounding box center [662, 296] width 12 height 9
checkbox input "true"
click at [661, 320] on p-checkbox at bounding box center [662, 322] width 12 height 9
checkbox input "true"
click at [664, 336] on td at bounding box center [665, 348] width 28 height 24
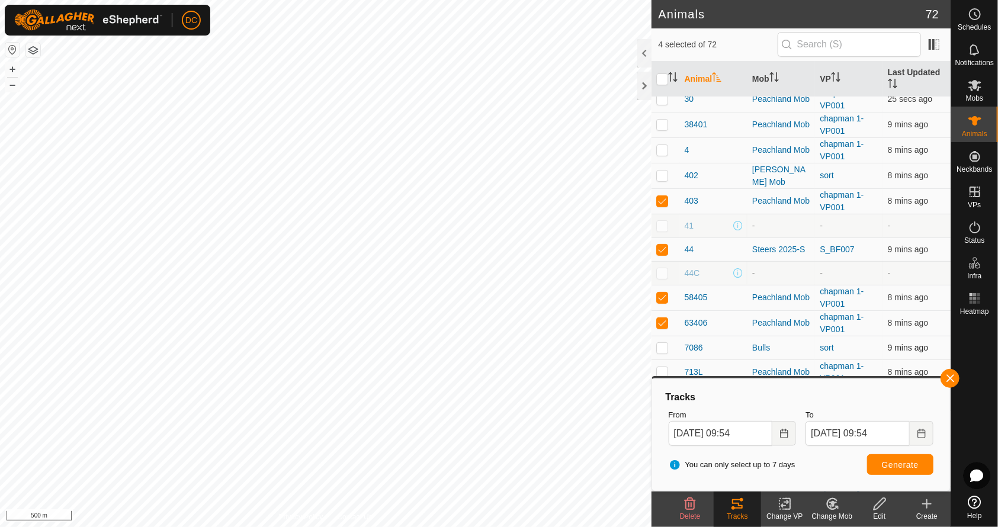
checkbox input "true"
click at [662, 367] on p-checkbox at bounding box center [662, 371] width 12 height 9
checkbox input "true"
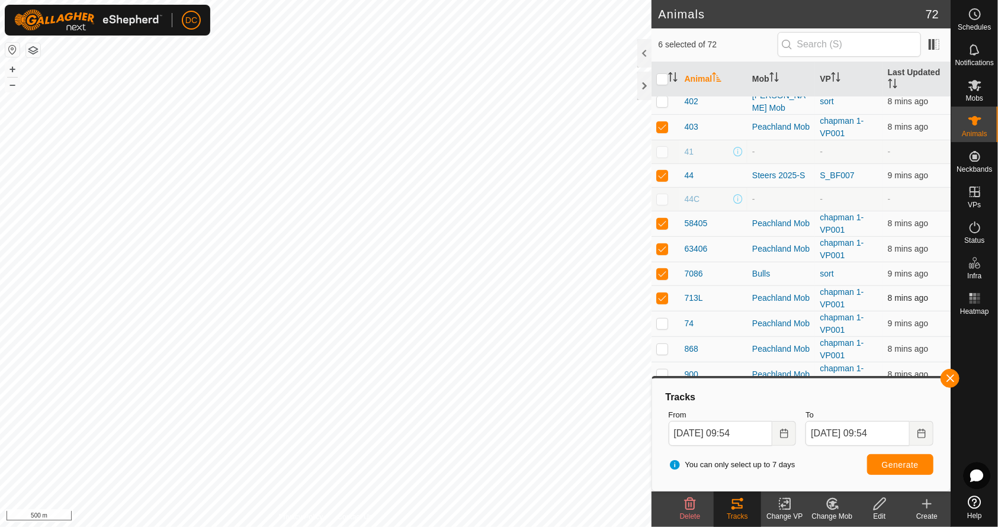
scroll to position [211, 0]
click at [661, 317] on p-checkbox at bounding box center [662, 321] width 12 height 9
checkbox input "true"
click at [664, 343] on p-checkbox at bounding box center [662, 347] width 12 height 9
checkbox input "true"
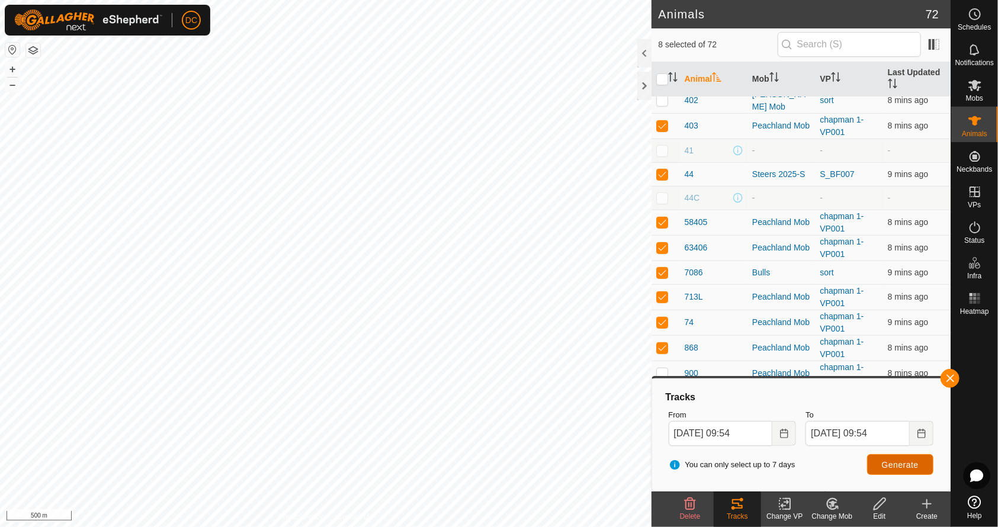
click at [896, 457] on button "Generate" at bounding box center [900, 464] width 66 height 21
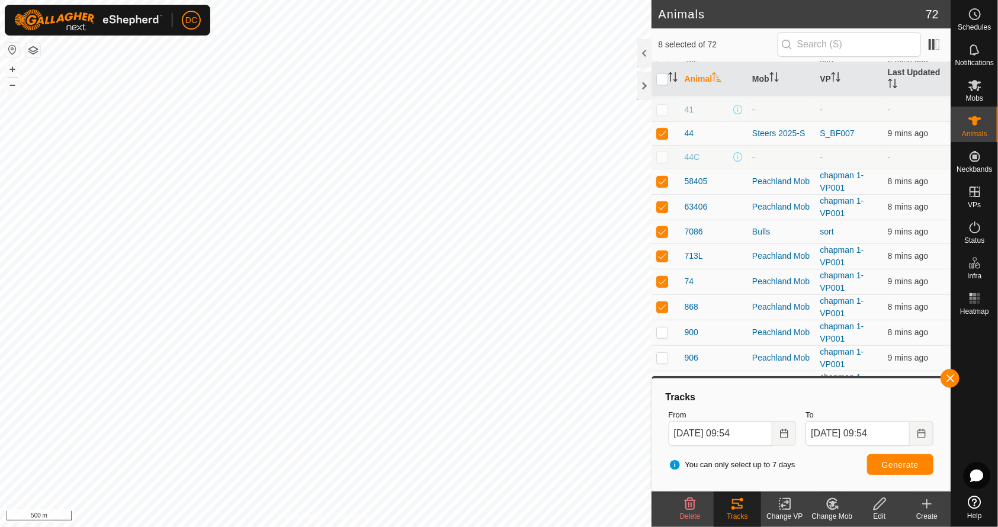
scroll to position [264, 0]
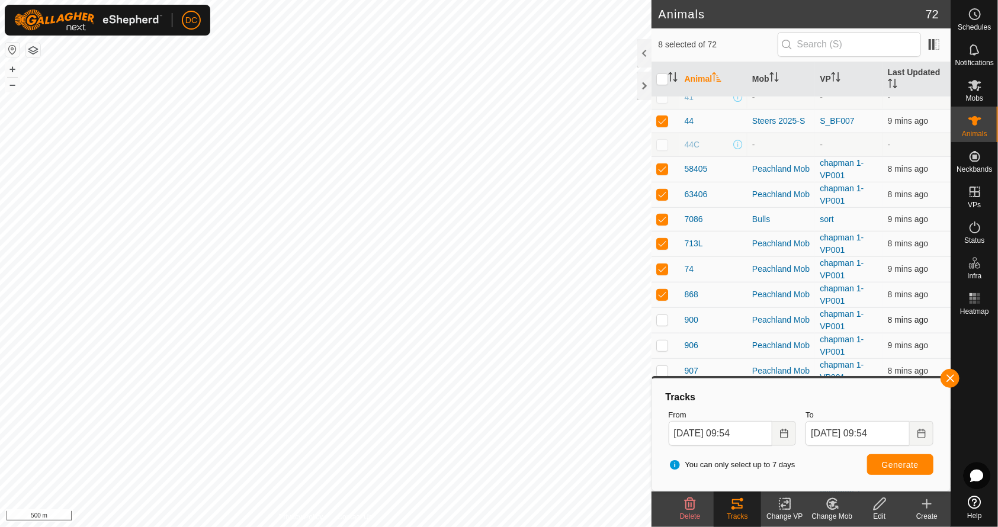
click at [661, 318] on td at bounding box center [665, 319] width 28 height 25
checkbox input "true"
click at [661, 340] on p-checkbox at bounding box center [662, 344] width 12 height 9
checkbox input "true"
click at [668, 367] on td at bounding box center [665, 370] width 28 height 25
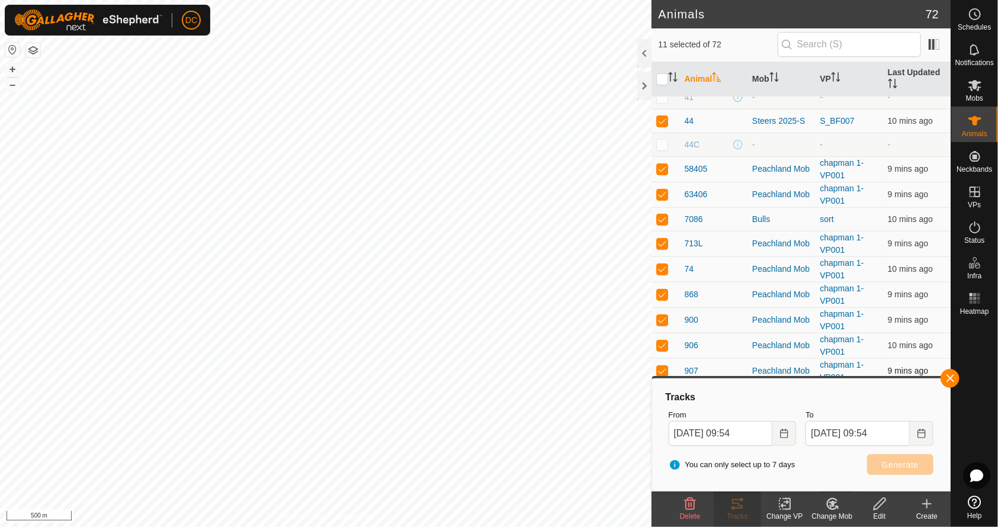
click at [658, 366] on p-checkbox at bounding box center [662, 370] width 12 height 9
checkbox input "false"
click at [904, 462] on span "Generate" at bounding box center [900, 464] width 37 height 9
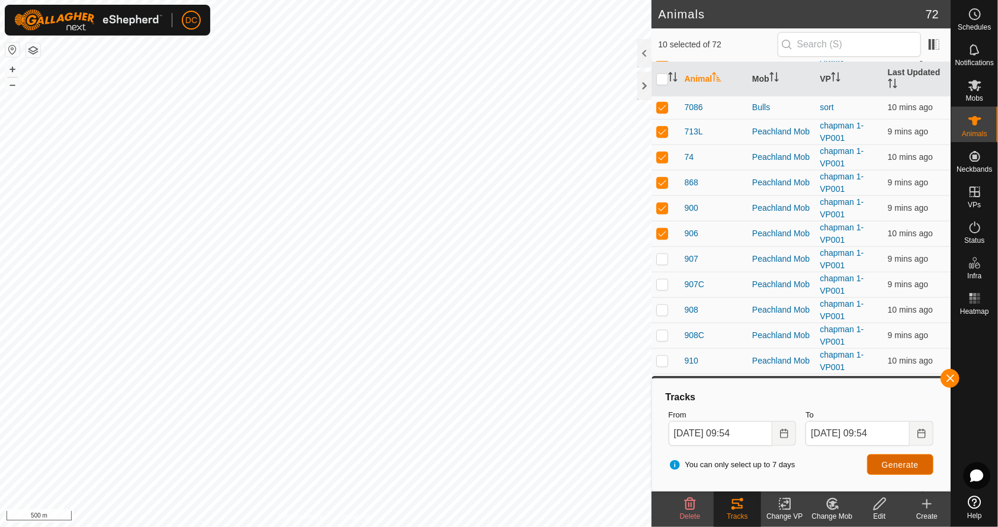
scroll to position [377, 0]
click at [658, 73] on input "checkbox" at bounding box center [662, 79] width 12 height 12
checkbox input "true"
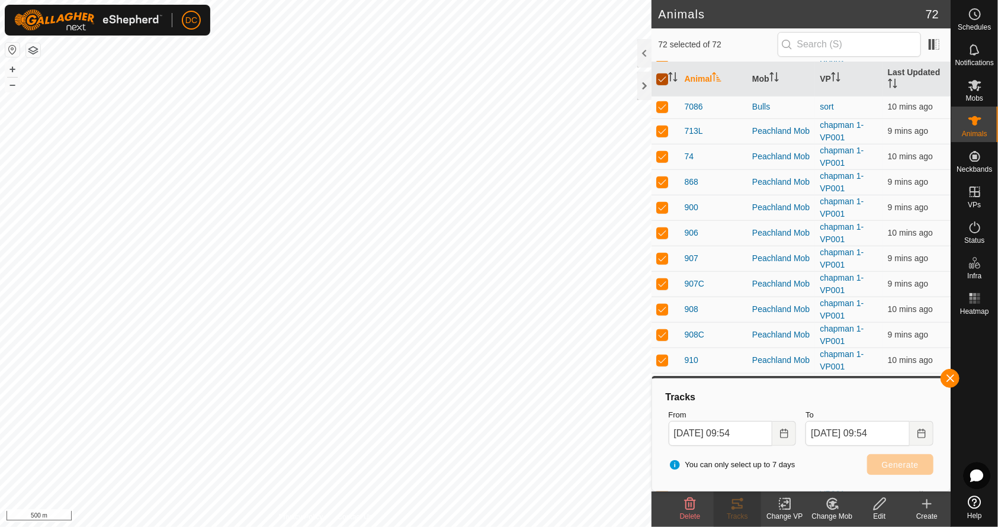
checkbox input "true"
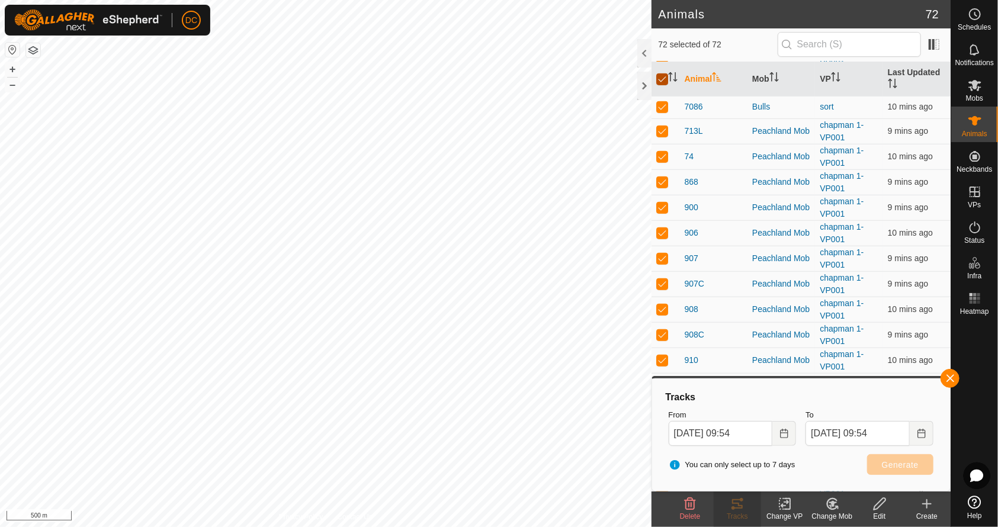
checkbox input "true"
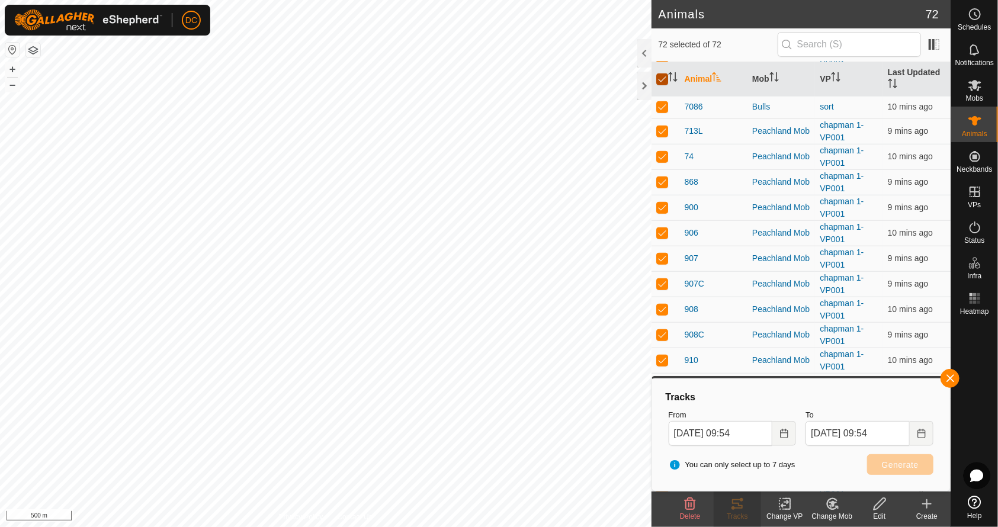
checkbox input "true"
click at [661, 77] on input "checkbox" at bounding box center [662, 79] width 12 height 12
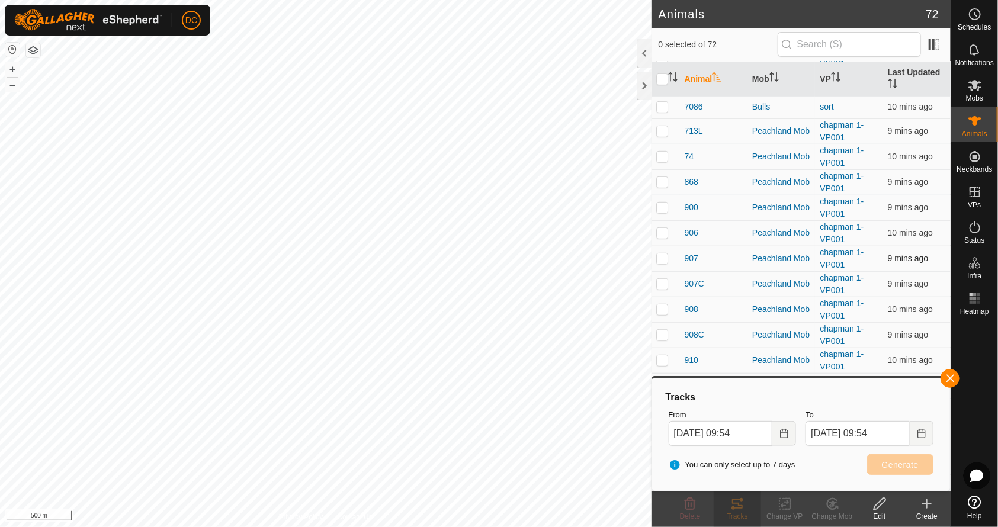
click at [664, 254] on p-checkbox at bounding box center [662, 257] width 12 height 9
click at [662, 279] on p-checkbox at bounding box center [662, 283] width 12 height 9
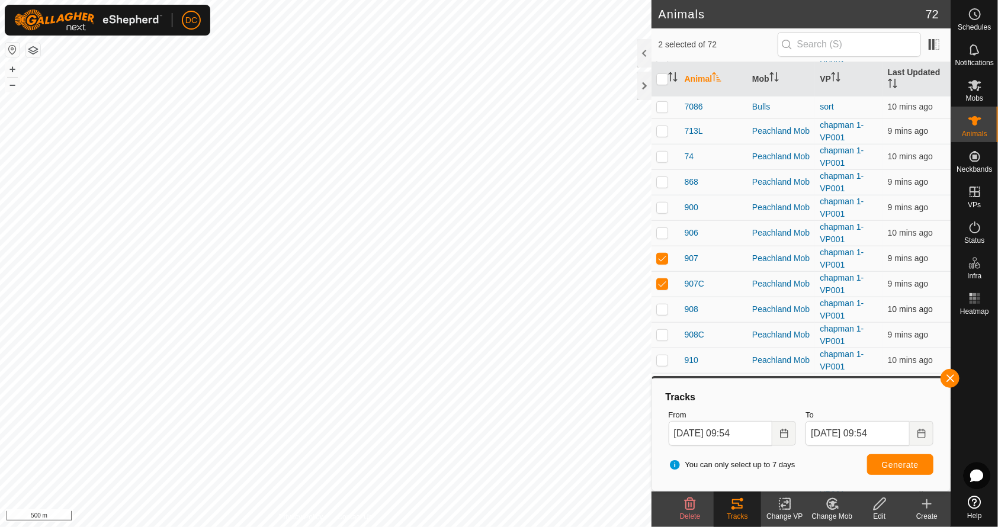
click at [661, 306] on p-checkbox at bounding box center [662, 308] width 12 height 9
click at [658, 322] on td at bounding box center [665, 334] width 28 height 25
click at [663, 355] on p-checkbox at bounding box center [662, 359] width 12 height 9
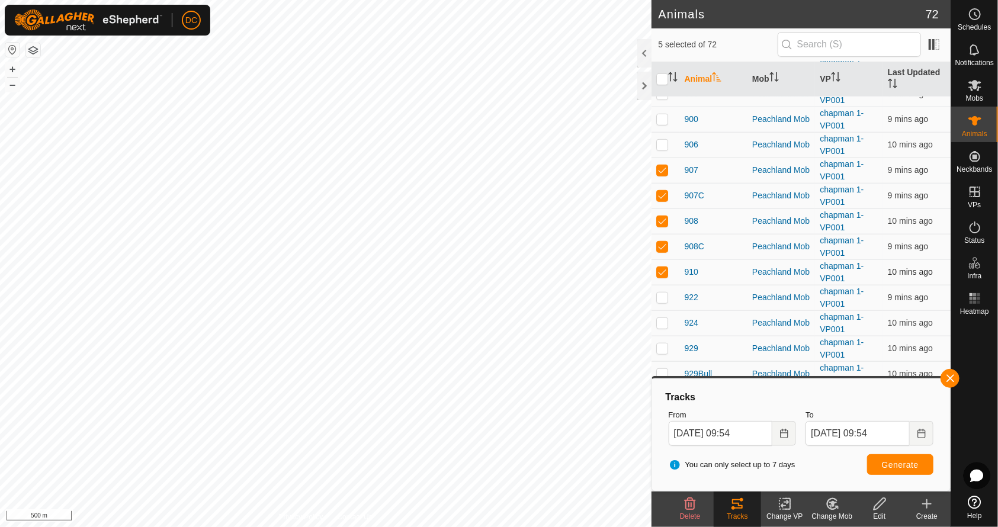
scroll to position [468, 0]
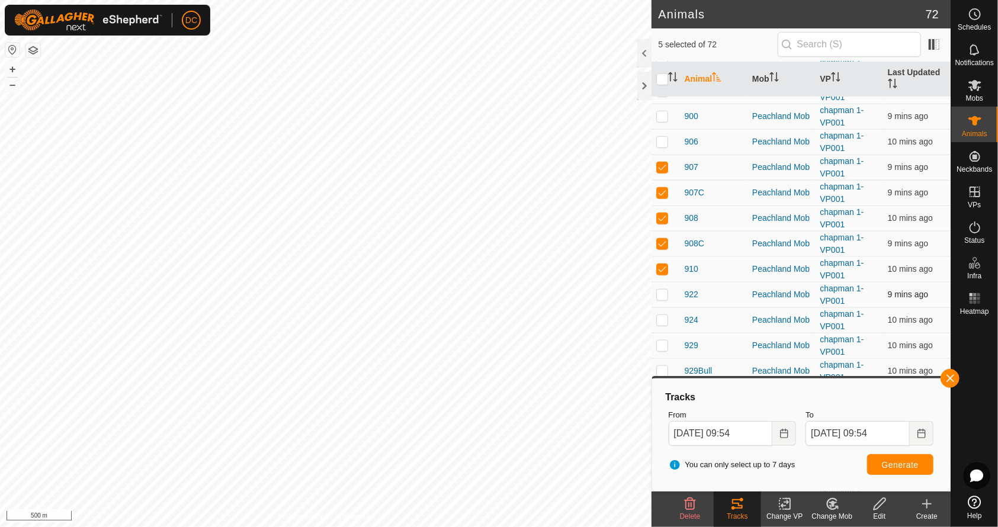
click at [663, 282] on td at bounding box center [665, 294] width 28 height 25
click at [663, 307] on td at bounding box center [665, 319] width 28 height 25
click at [666, 343] on td at bounding box center [665, 345] width 28 height 25
click at [664, 366] on p-checkbox at bounding box center [662, 370] width 12 height 9
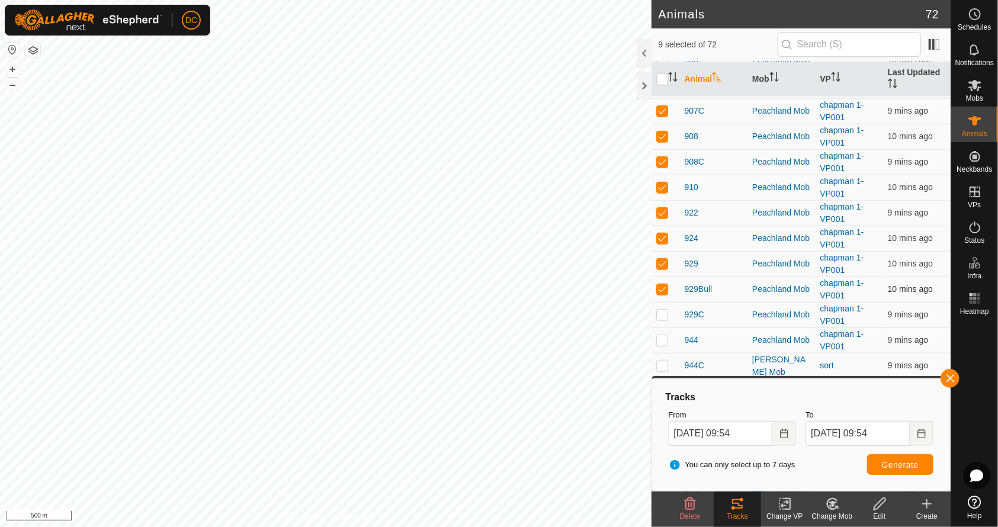
scroll to position [552, 0]
click at [658, 307] on p-checkbox at bounding box center [662, 311] width 12 height 9
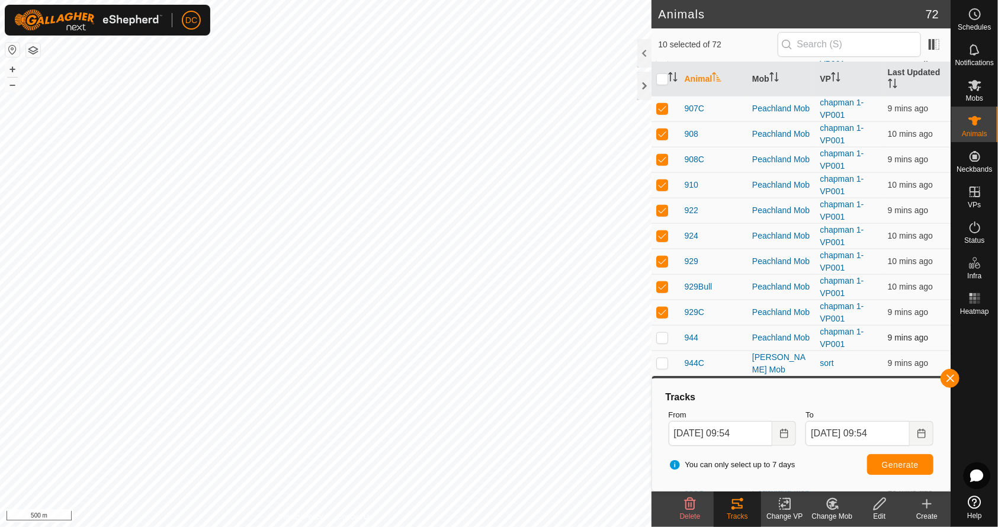
click at [663, 333] on p-checkbox at bounding box center [662, 337] width 12 height 9
click at [658, 333] on p-checkbox at bounding box center [662, 337] width 12 height 9
click at [904, 468] on span "Generate" at bounding box center [900, 464] width 37 height 9
click at [661, 73] on input "checkbox" at bounding box center [662, 79] width 12 height 12
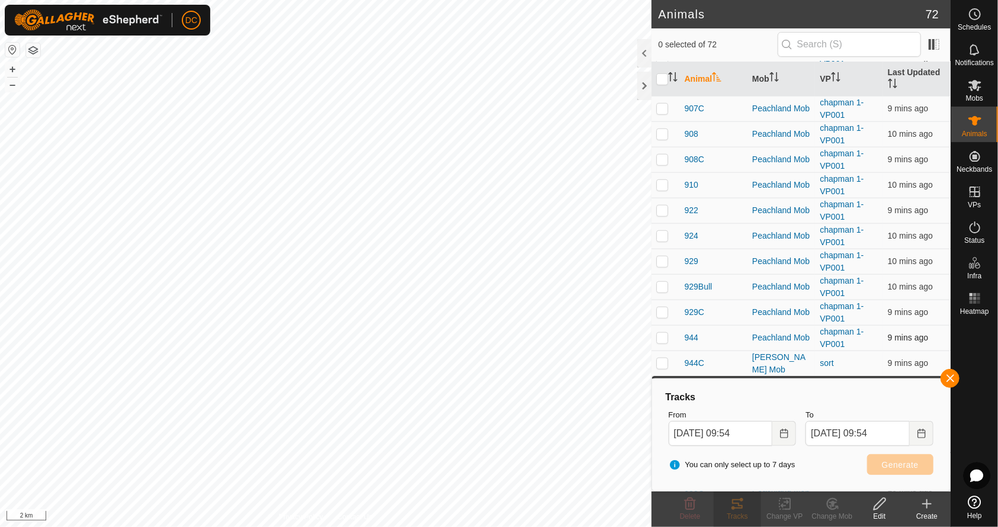
click at [664, 333] on p-checkbox at bounding box center [662, 337] width 12 height 9
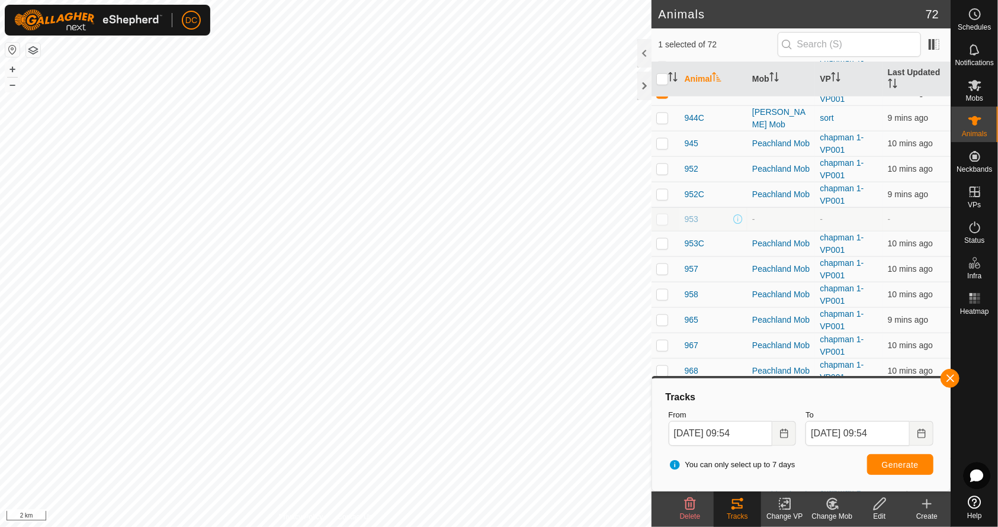
scroll to position [799, 0]
click at [661, 111] on p-checkbox at bounding box center [662, 115] width 12 height 9
click at [661, 128] on td at bounding box center [665, 140] width 28 height 25
click at [660, 162] on p-checkbox at bounding box center [662, 166] width 12 height 9
click at [658, 187] on p-checkbox at bounding box center [662, 191] width 12 height 9
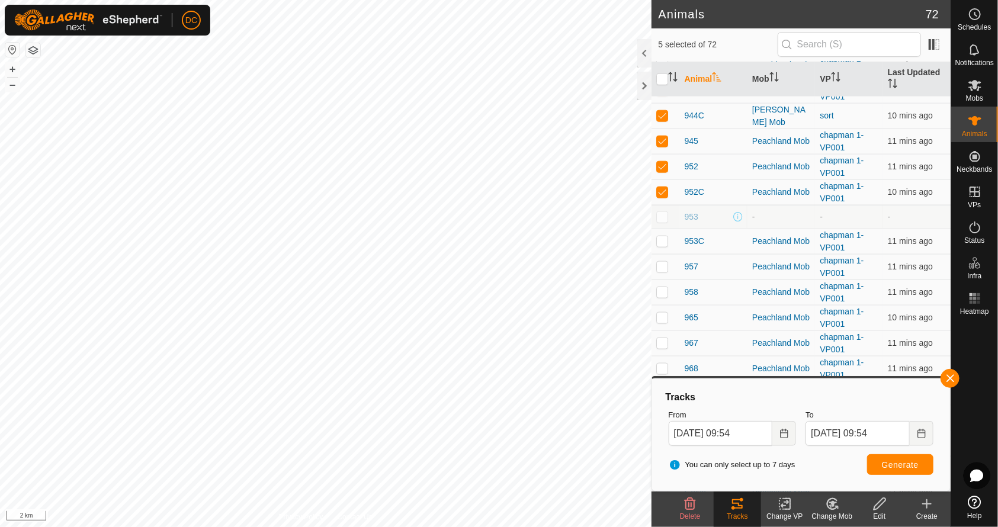
click at [660, 211] on td at bounding box center [665, 217] width 28 height 24
click at [664, 236] on p-checkbox at bounding box center [662, 240] width 12 height 9
click at [662, 262] on p-checkbox at bounding box center [662, 266] width 12 height 9
click at [662, 287] on p-checkbox at bounding box center [662, 291] width 12 height 9
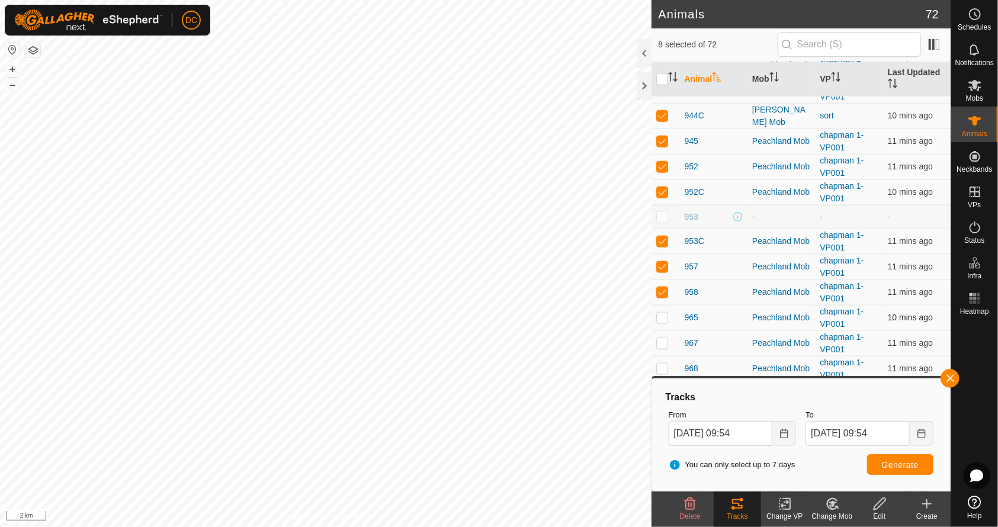
click at [660, 313] on p-checkbox at bounding box center [662, 317] width 12 height 9
click at [911, 468] on button "Generate" at bounding box center [900, 464] width 66 height 21
click at [946, 377] on button "button" at bounding box center [949, 378] width 19 height 19
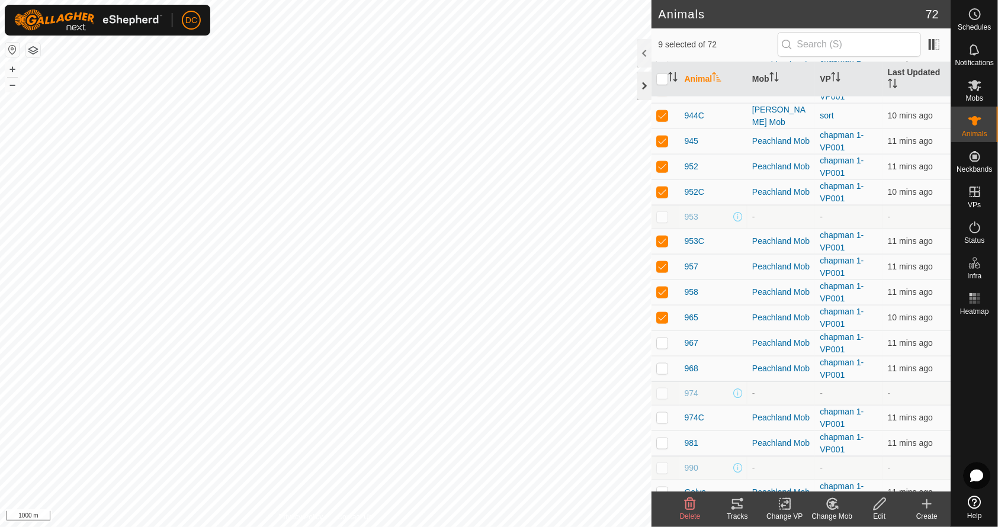
click at [641, 80] on div at bounding box center [644, 86] width 14 height 28
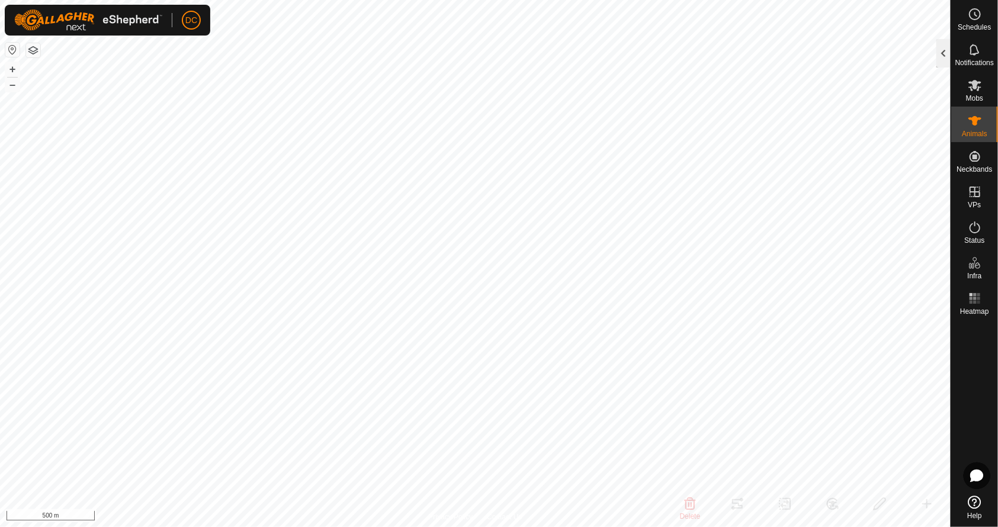
click at [948, 56] on div at bounding box center [943, 53] width 14 height 28
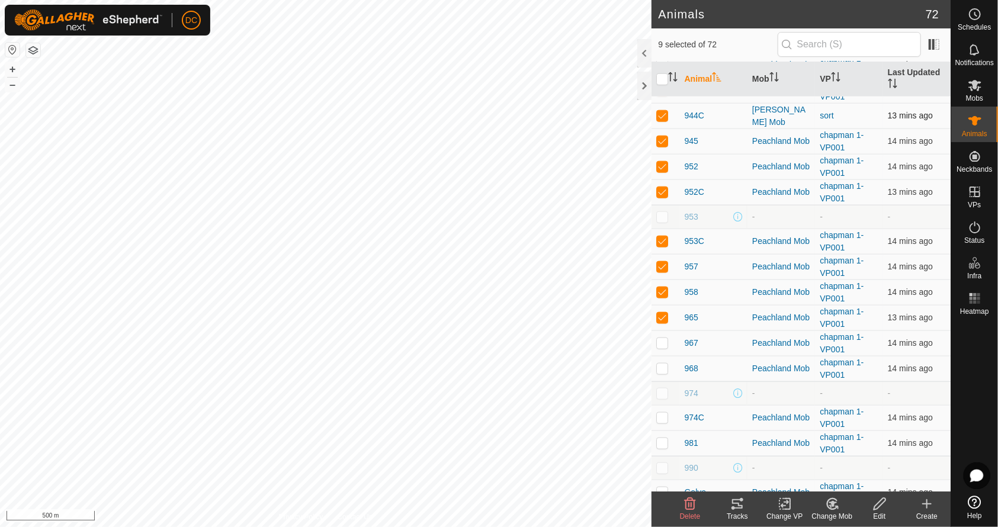
click at [666, 111] on p-checkbox at bounding box center [662, 115] width 12 height 9
click at [841, 83] on th "VP" at bounding box center [848, 80] width 67 height 36
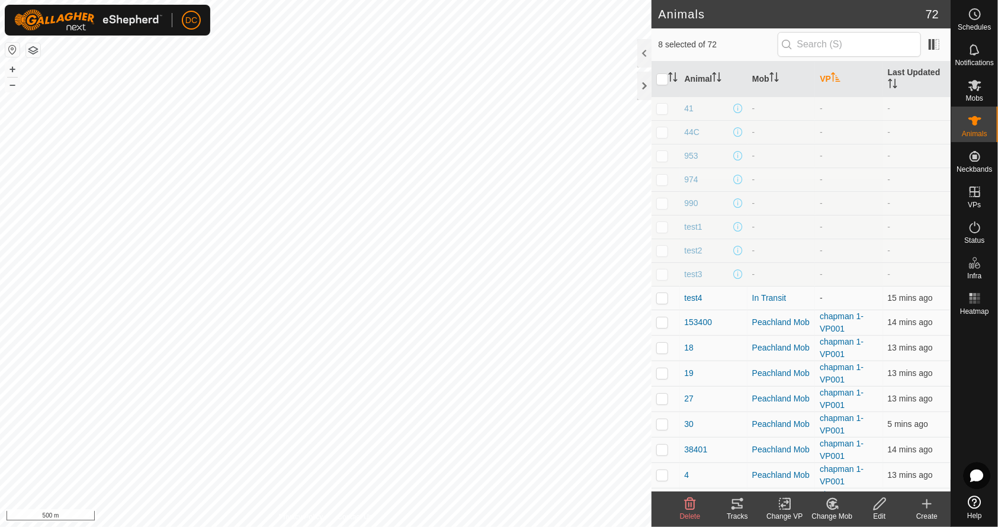
scroll to position [0, 0]
click at [660, 76] on input "checkbox" at bounding box center [662, 79] width 12 height 12
click at [831, 73] on icon "Activate to sort" at bounding box center [835, 76] width 9 height 9
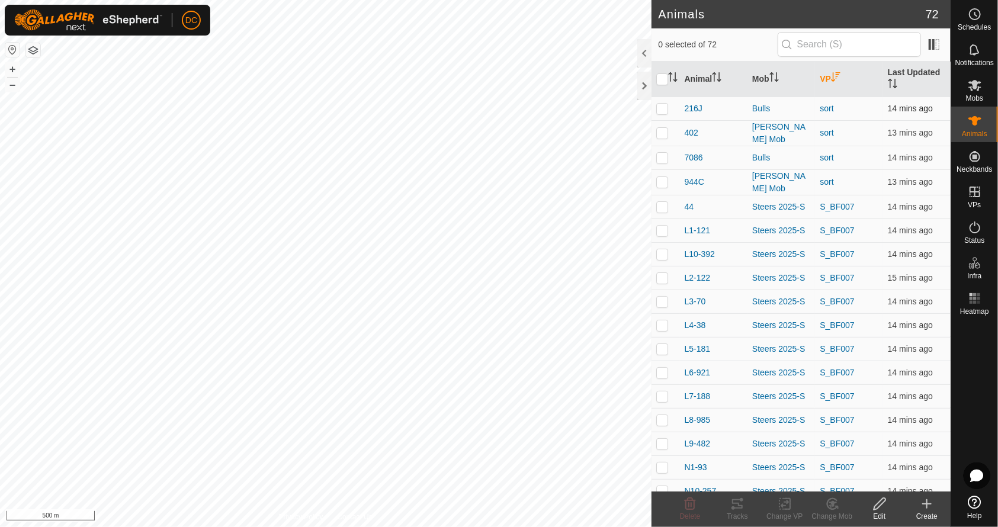
click at [658, 108] on p-checkbox at bounding box center [662, 108] width 12 height 9
click at [661, 129] on p-checkbox at bounding box center [662, 132] width 12 height 9
click at [664, 156] on p-checkbox at bounding box center [662, 157] width 12 height 9
click at [661, 183] on td at bounding box center [665, 181] width 28 height 25
click at [738, 508] on icon at bounding box center [737, 503] width 11 height 9
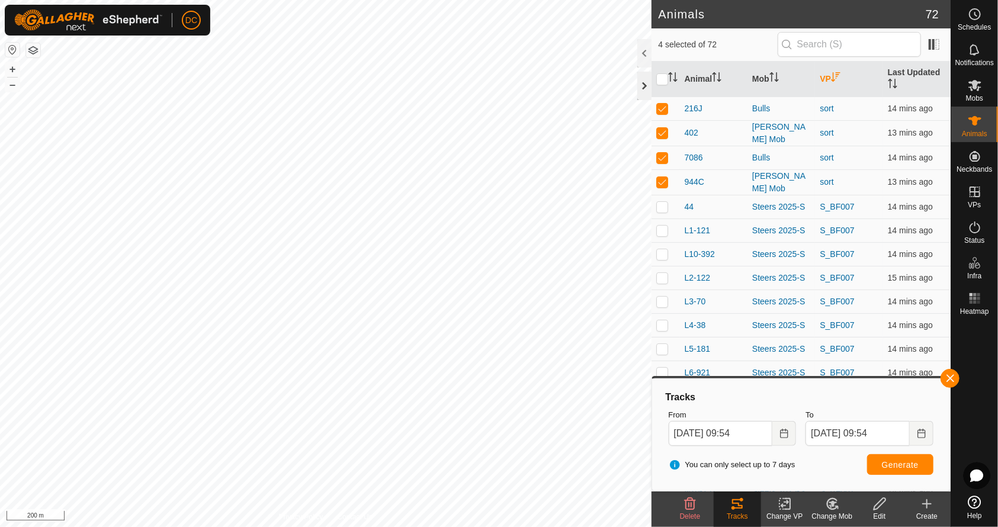
click at [642, 81] on div at bounding box center [644, 86] width 14 height 28
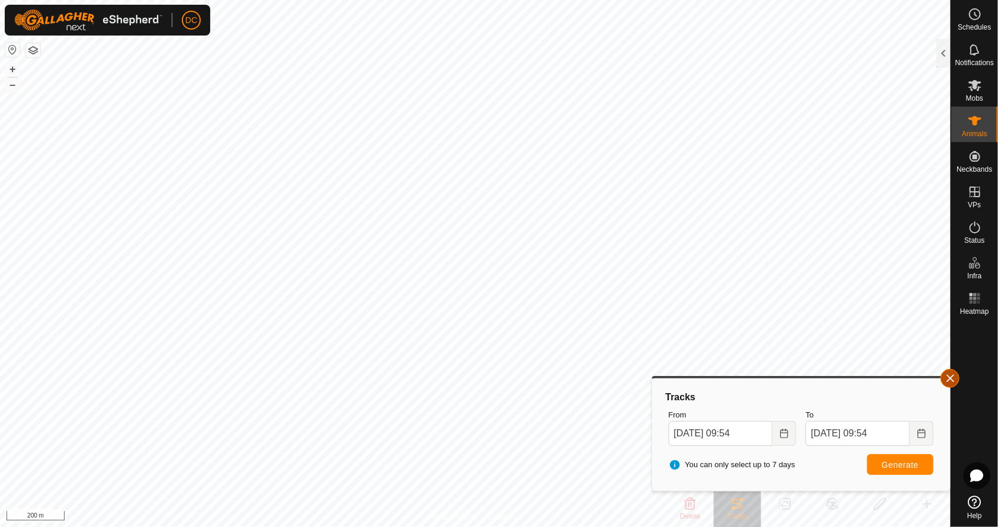
click at [950, 378] on button "button" at bounding box center [949, 378] width 19 height 19
